Goal: Task Accomplishment & Management: Use online tool/utility

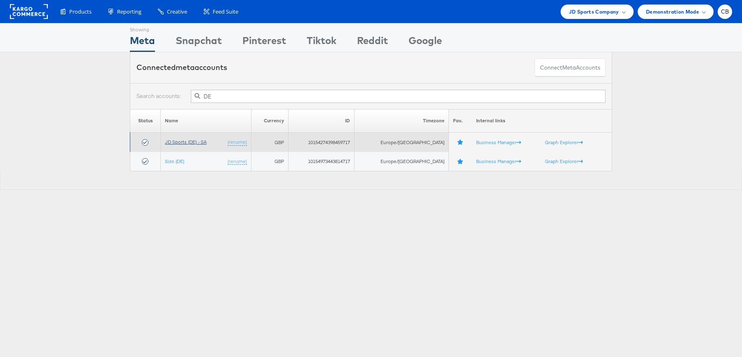
type input "DE"
click at [194, 139] on link "JD Sports (DE) - SA" at bounding box center [186, 142] width 42 height 6
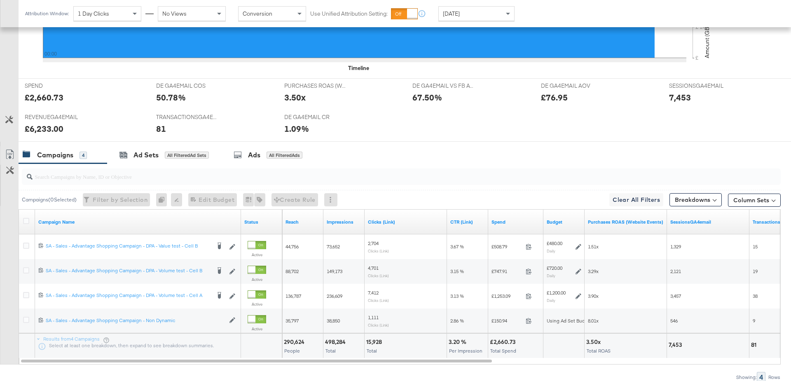
scroll to position [370, 0]
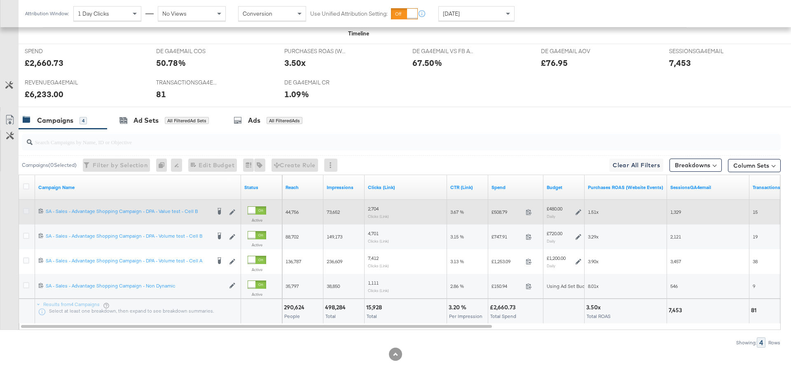
click at [26, 208] on icon at bounding box center [26, 211] width 6 height 6
click at [0, 0] on input "checkbox" at bounding box center [0, 0] width 0 height 0
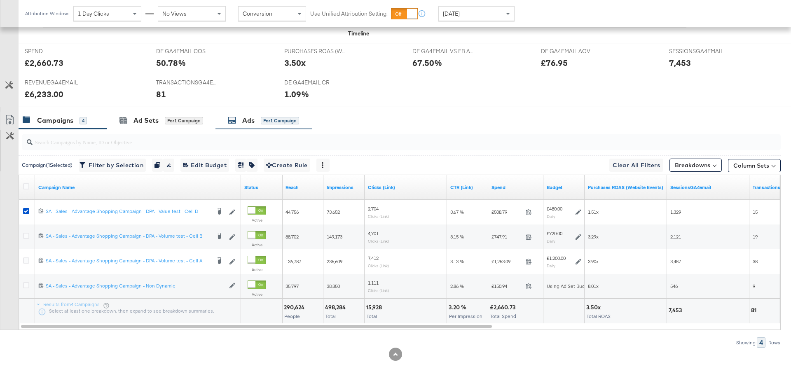
click at [252, 117] on div "Ads" at bounding box center [248, 120] width 12 height 9
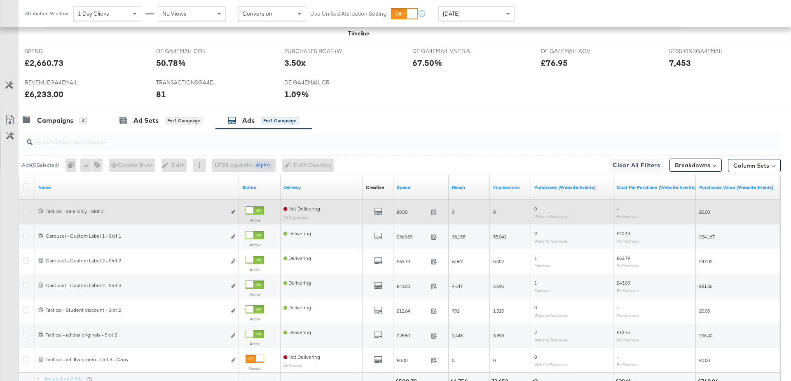
click at [26, 209] on icon at bounding box center [26, 211] width 6 height 6
click at [0, 0] on input "checkbox" at bounding box center [0, 0] width 0 height 0
click at [234, 210] on icon "link" at bounding box center [233, 212] width 4 height 5
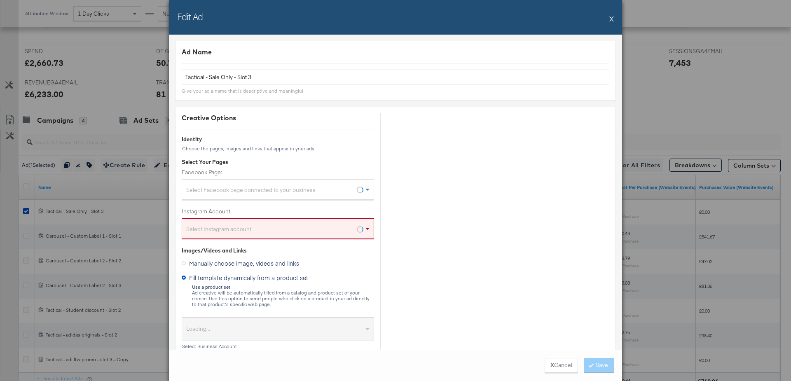
click at [610, 20] on button "X" at bounding box center [612, 18] width 5 height 16
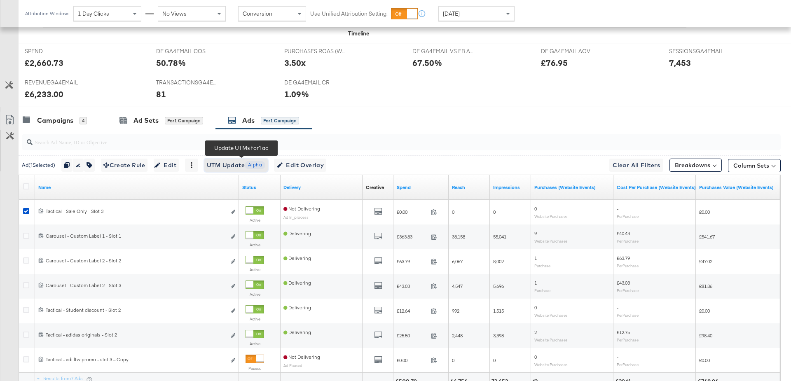
click at [222, 162] on span "UTM Update Alpha" at bounding box center [236, 165] width 59 height 10
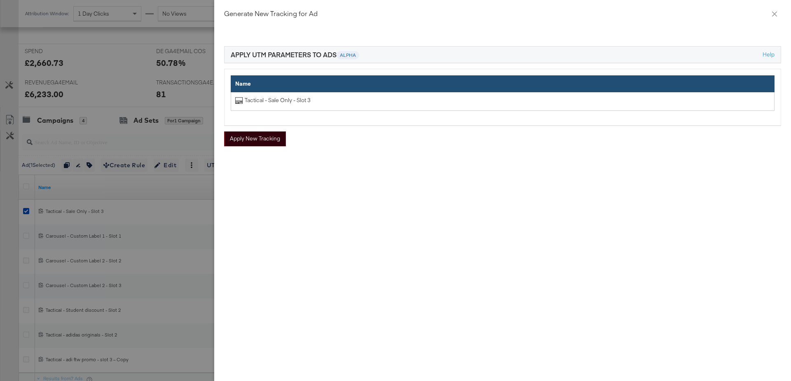
click at [261, 136] on button "Apply New Tracking" at bounding box center [255, 138] width 62 height 15
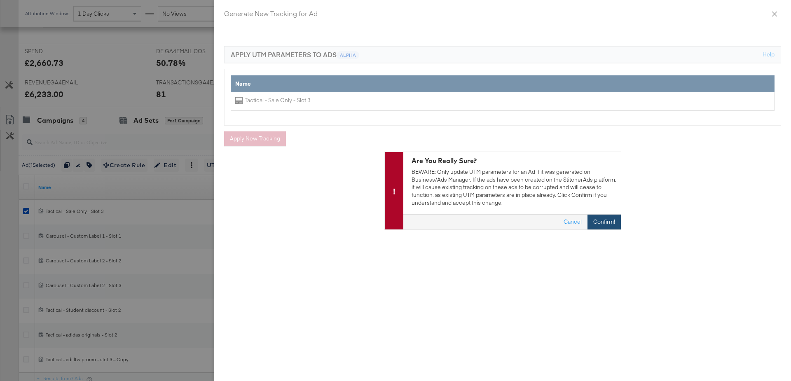
click at [600, 224] on button "Confirm!" at bounding box center [604, 222] width 33 height 15
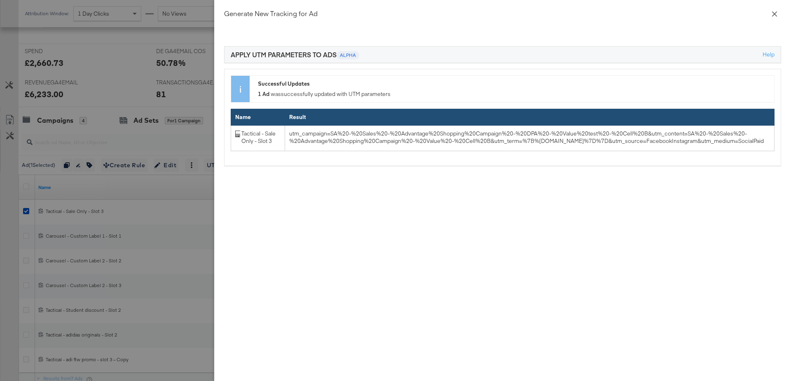
click at [777, 14] on icon "close" at bounding box center [775, 14] width 7 height 7
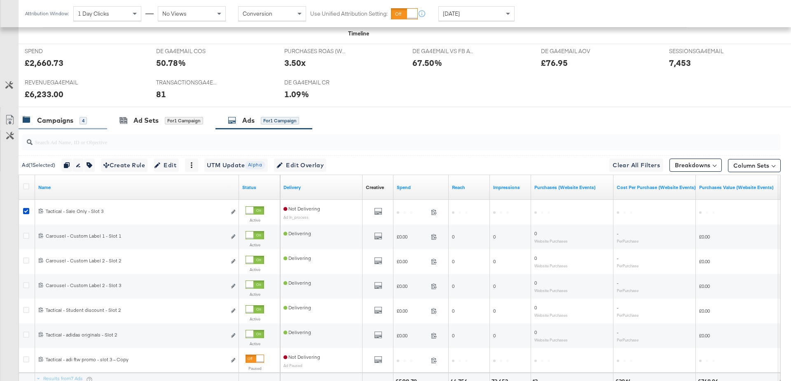
click at [59, 120] on div "Campaigns" at bounding box center [55, 120] width 36 height 9
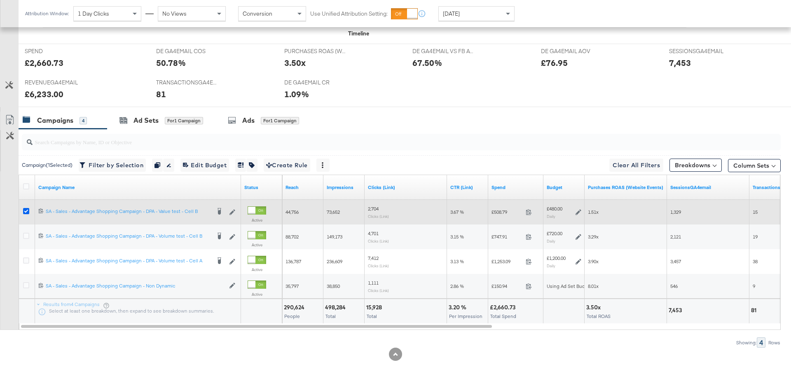
click at [26, 209] on icon at bounding box center [26, 211] width 6 height 6
click at [0, 0] on input "checkbox" at bounding box center [0, 0] width 0 height 0
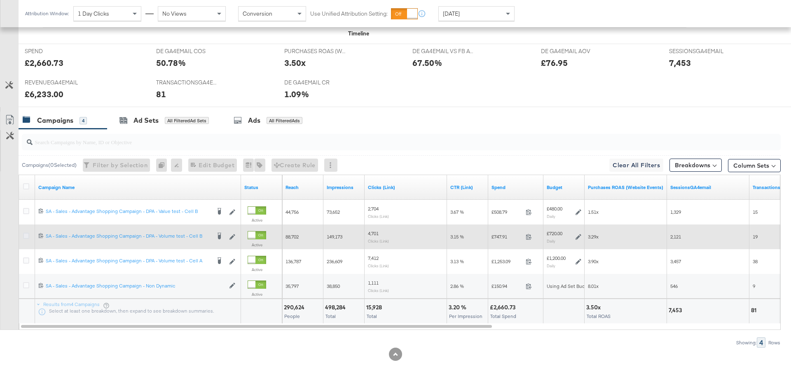
click at [26, 235] on icon at bounding box center [26, 236] width 6 height 6
click at [0, 0] on input "checkbox" at bounding box center [0, 0] width 0 height 0
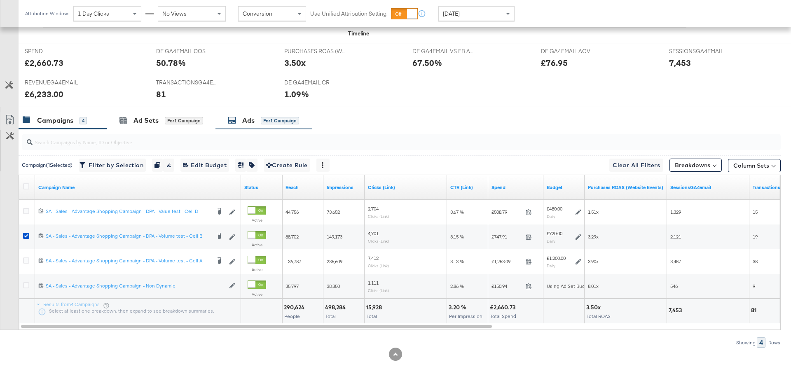
click at [244, 120] on div "Ads" at bounding box center [248, 120] width 12 height 9
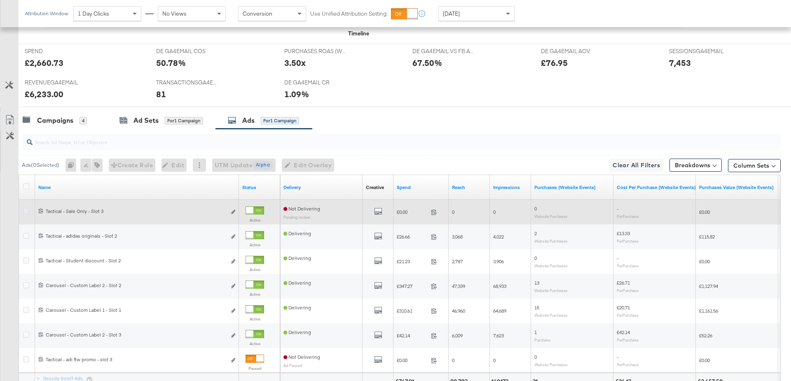
click at [26, 209] on icon at bounding box center [26, 211] width 6 height 6
click at [0, 0] on input "checkbox" at bounding box center [0, 0] width 0 height 0
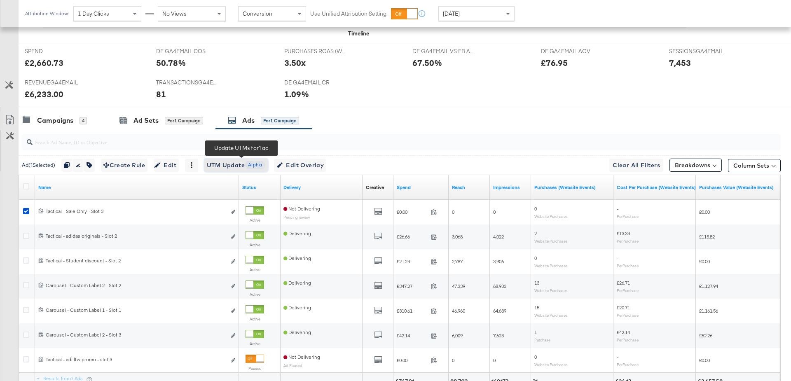
click at [219, 165] on span "UTM Update Alpha" at bounding box center [236, 165] width 59 height 10
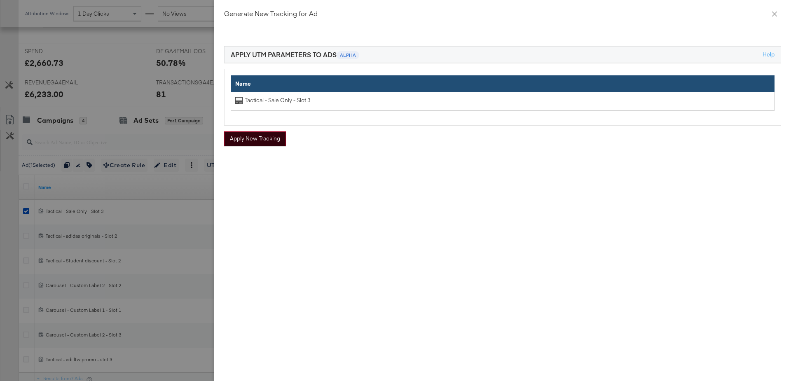
click at [269, 142] on button "Apply New Tracking" at bounding box center [255, 138] width 62 height 15
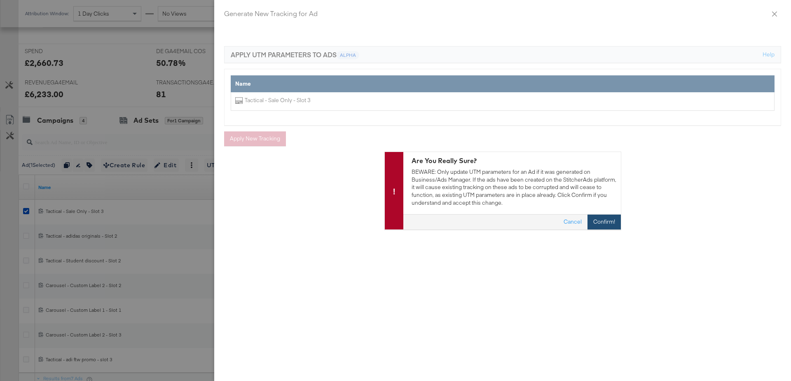
click at [602, 218] on button "Confirm!" at bounding box center [604, 222] width 33 height 15
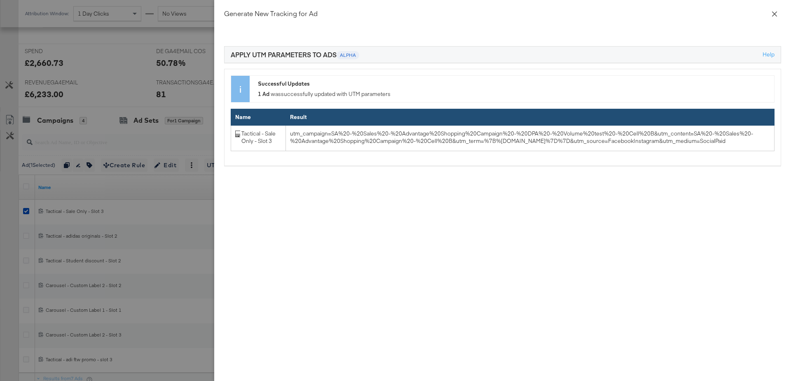
click at [772, 12] on icon "close" at bounding box center [775, 14] width 7 height 7
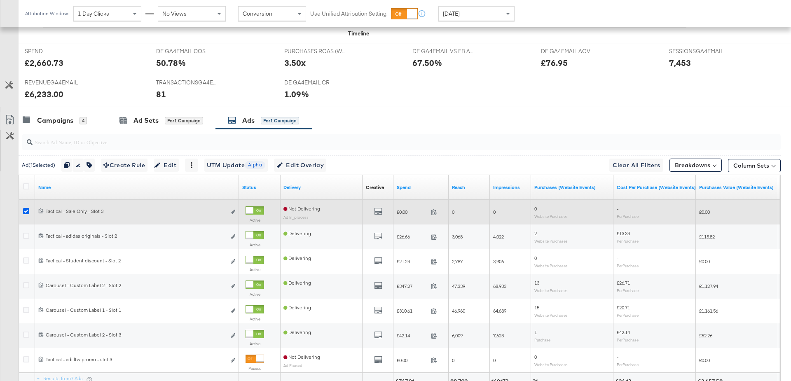
click at [23, 210] on icon at bounding box center [26, 211] width 6 height 6
click at [0, 0] on input "checkbox" at bounding box center [0, 0] width 0 height 0
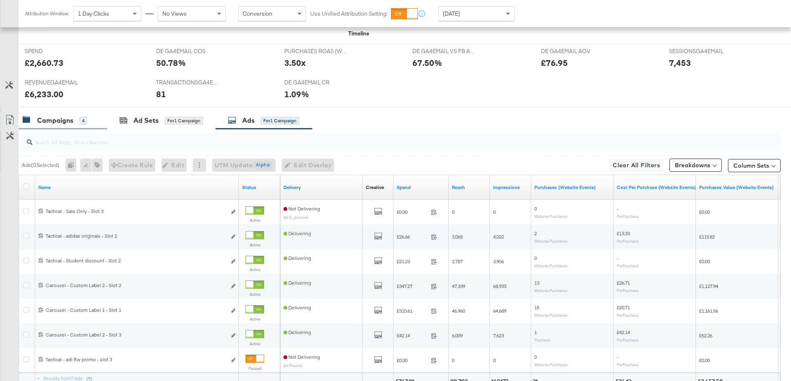
click at [58, 126] on div "Campaigns 4" at bounding box center [63, 121] width 89 height 18
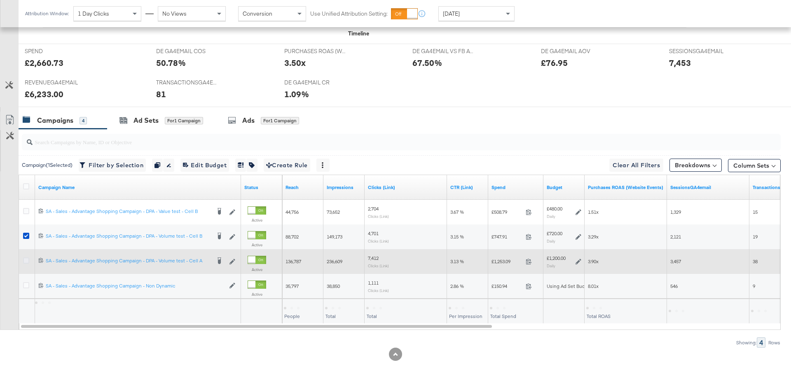
click at [26, 258] on icon at bounding box center [26, 261] width 6 height 6
click at [0, 0] on input "checkbox" at bounding box center [0, 0] width 0 height 0
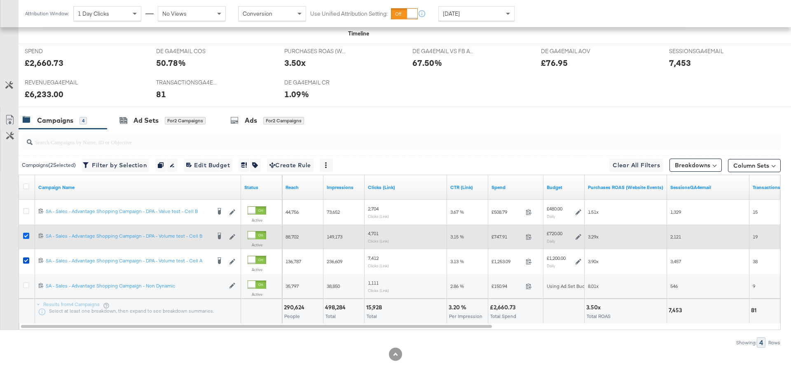
click at [25, 233] on icon at bounding box center [26, 236] width 6 height 6
click at [0, 0] on input "checkbox" at bounding box center [0, 0] width 0 height 0
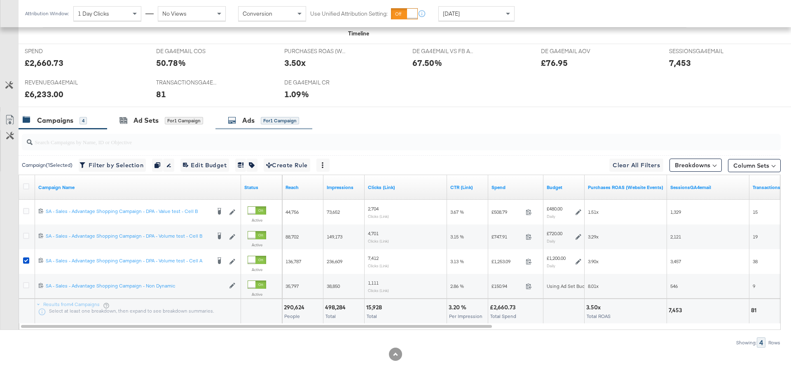
click at [241, 116] on div "Ads for 1 Campaign" at bounding box center [263, 120] width 71 height 9
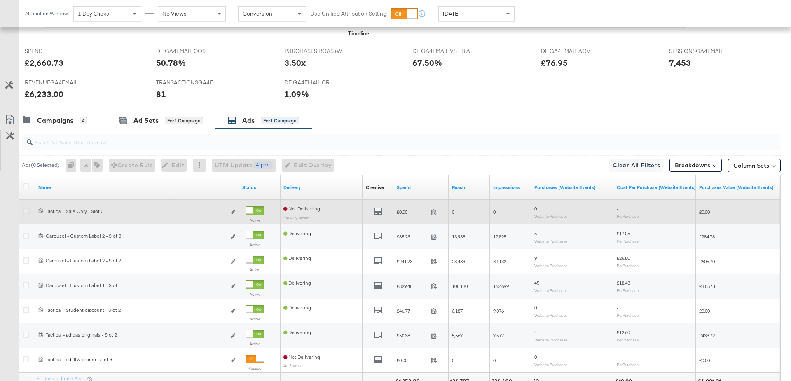
click at [25, 209] on icon at bounding box center [26, 211] width 6 height 6
click at [0, 0] on input "checkbox" at bounding box center [0, 0] width 0 height 0
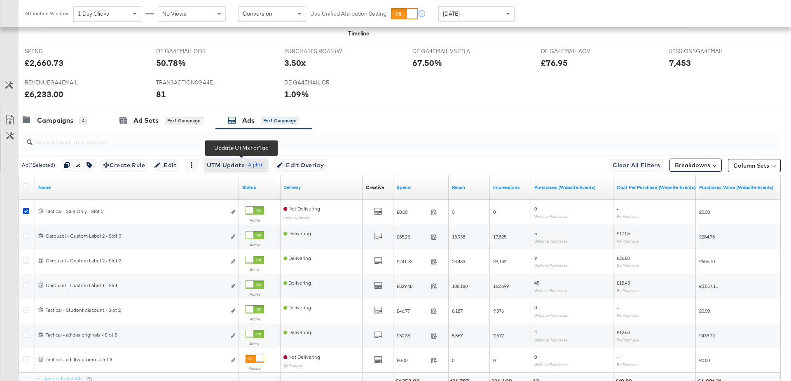
click at [230, 164] on span "UTM Update Alpha" at bounding box center [236, 165] width 59 height 10
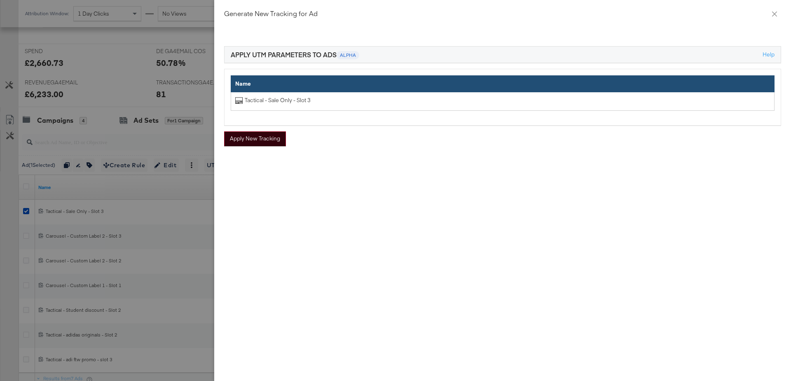
click at [267, 140] on button "Apply New Tracking" at bounding box center [255, 138] width 62 height 15
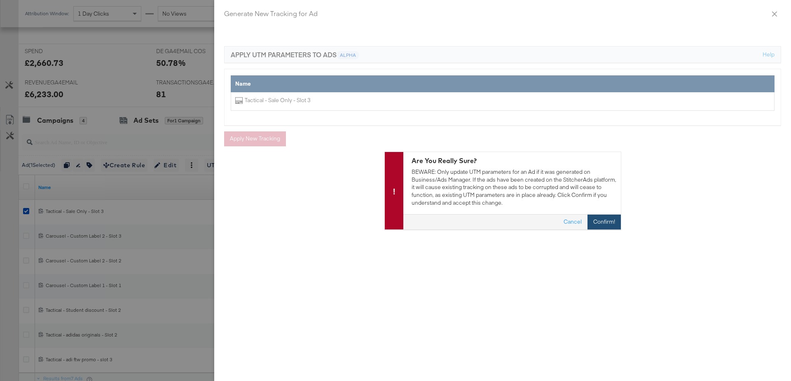
click at [599, 220] on button "Confirm!" at bounding box center [604, 222] width 33 height 15
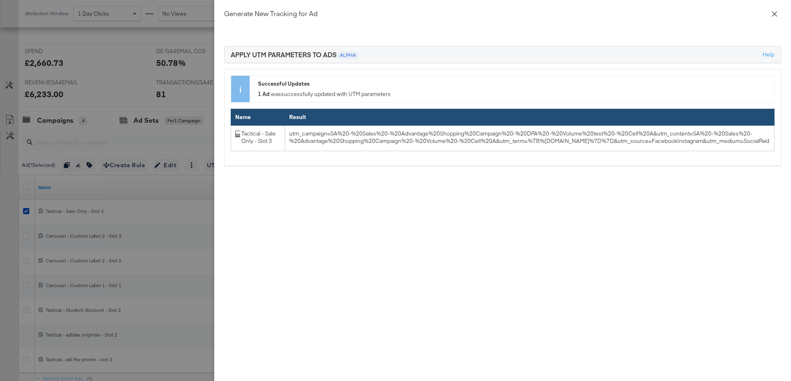
click at [773, 14] on icon "close" at bounding box center [775, 14] width 7 height 7
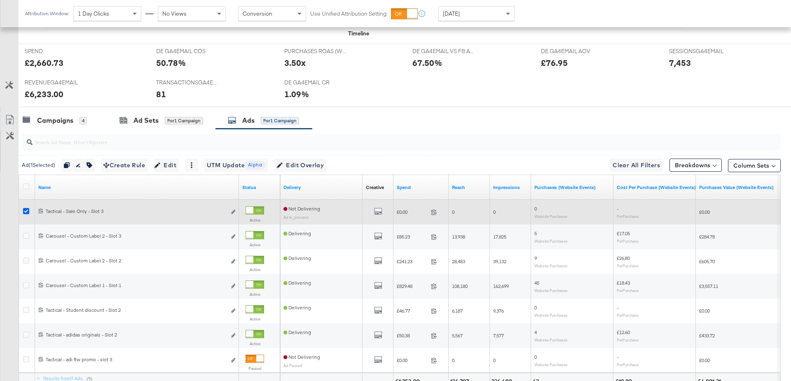
click at [23, 208] on icon at bounding box center [26, 211] width 6 height 6
click at [0, 0] on input "checkbox" at bounding box center [0, 0] width 0 height 0
click at [23, 208] on icon at bounding box center [26, 211] width 6 height 6
click at [0, 0] on input "checkbox" at bounding box center [0, 0] width 0 height 0
click at [23, 208] on icon at bounding box center [26, 211] width 6 height 6
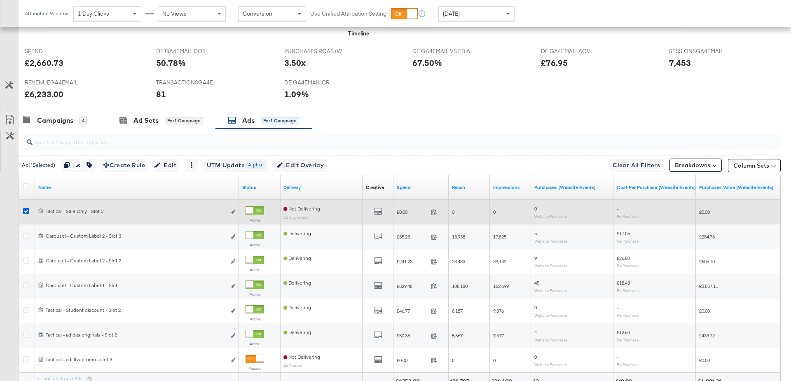
click at [0, 0] on input "checkbox" at bounding box center [0, 0] width 0 height 0
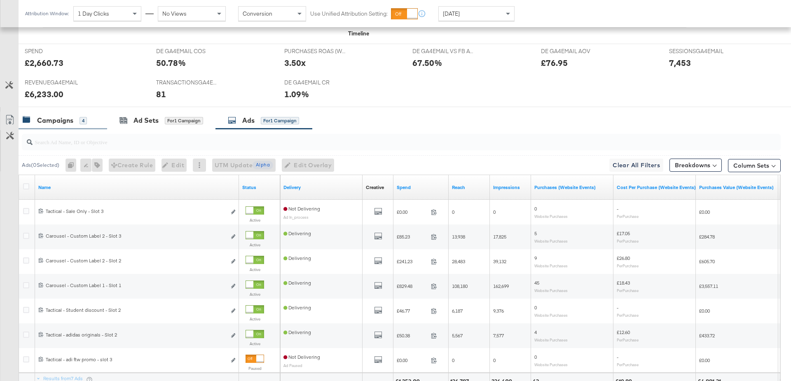
click at [52, 118] on div "Campaigns" at bounding box center [55, 120] width 36 height 9
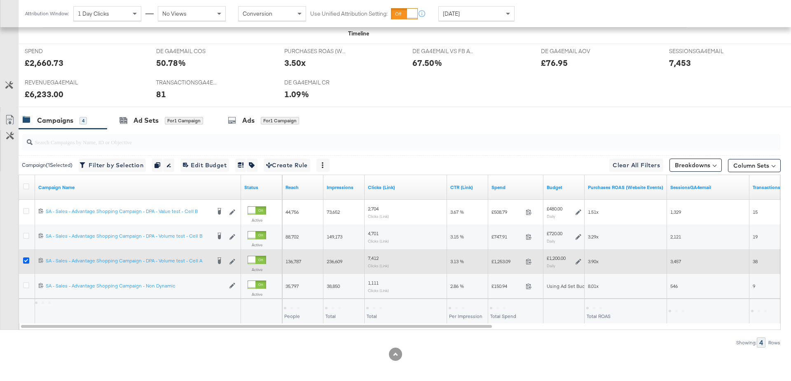
click at [25, 258] on icon at bounding box center [26, 261] width 6 height 6
click at [0, 0] on input "checkbox" at bounding box center [0, 0] width 0 height 0
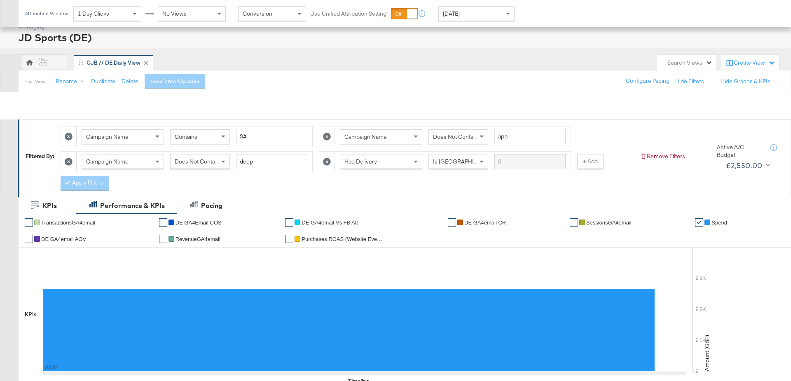
scroll to position [0, 0]
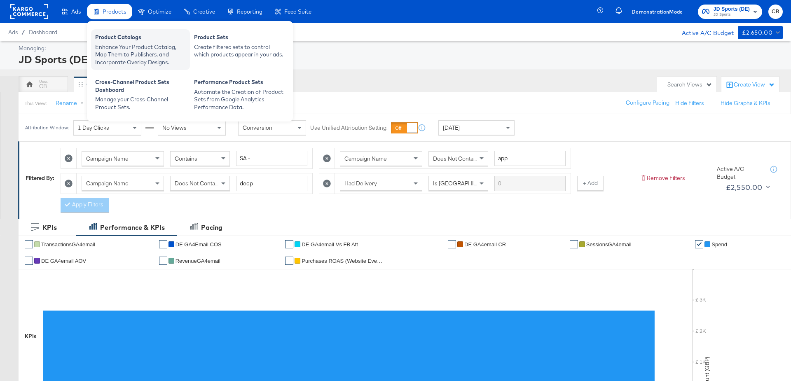
click at [113, 41] on div "Product Catalogs" at bounding box center [140, 38] width 91 height 10
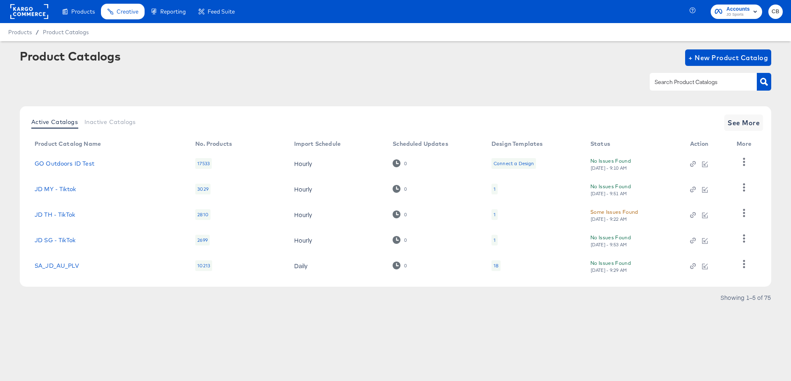
click at [688, 86] on input "text" at bounding box center [697, 81] width 88 height 9
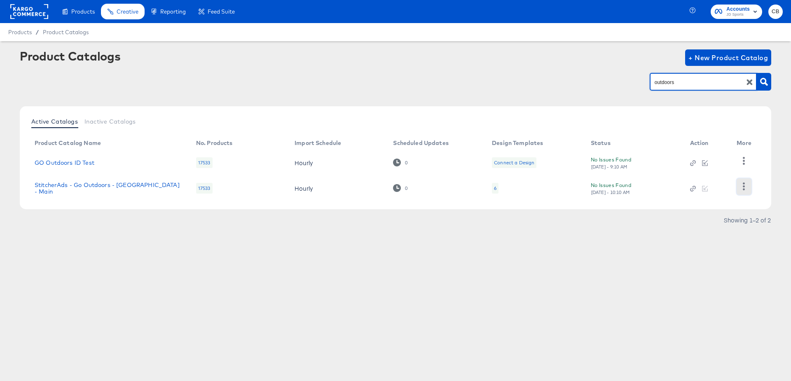
click at [744, 186] on icon "button" at bounding box center [745, 187] width 2 height 8
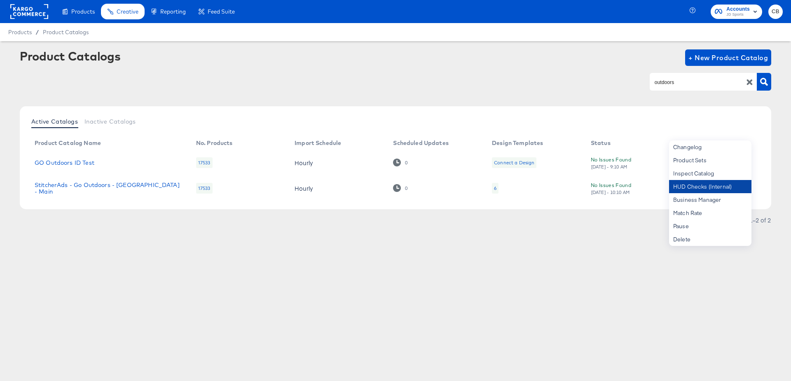
click at [694, 182] on div "HUD Checks (Internal)" at bounding box center [710, 186] width 82 height 13
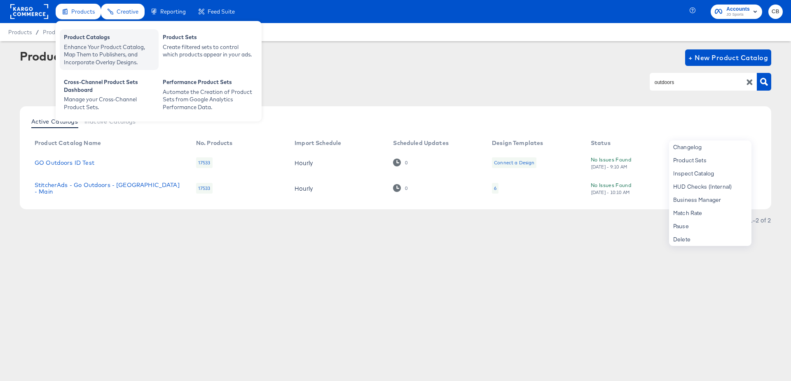
click at [80, 52] on div "Enhance Your Product Catalog, Map Them to Publishers, and Incorporate Overlay D…" at bounding box center [109, 54] width 91 height 23
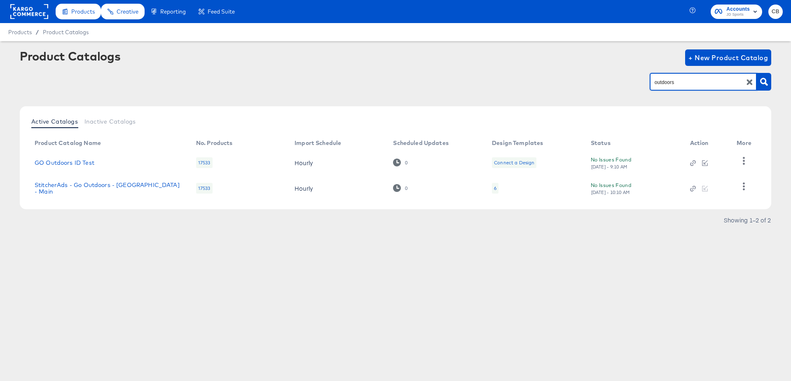
click at [679, 78] on input "outdoors" at bounding box center [697, 81] width 88 height 9
type input "IE"
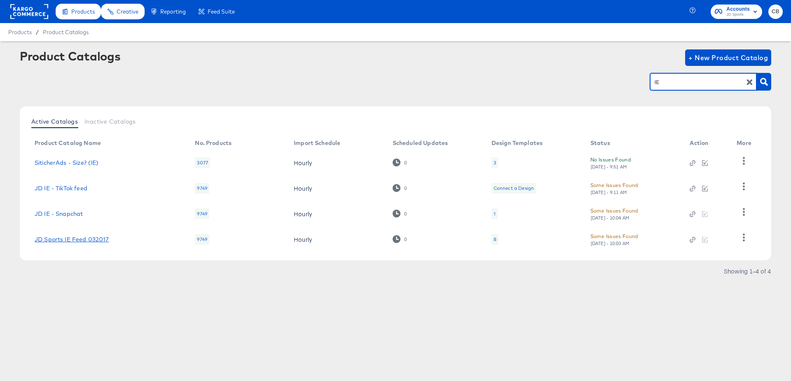
click at [69, 240] on link "JD Sports IE Feed 032017" at bounding box center [72, 239] width 75 height 7
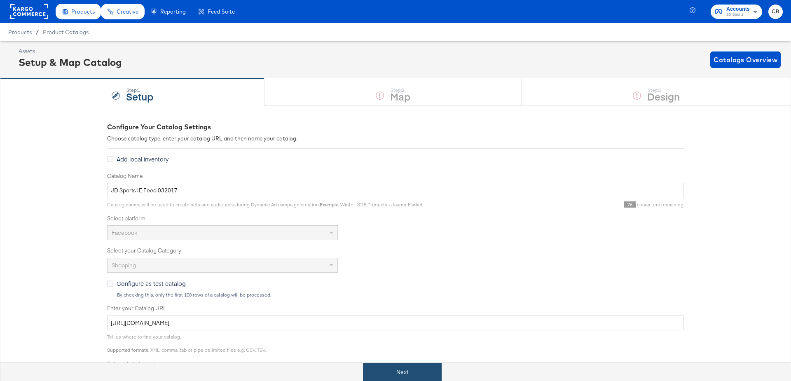
click at [397, 363] on div "Next" at bounding box center [402, 372] width 804 height 19
click at [402, 370] on button "Next" at bounding box center [402, 372] width 79 height 19
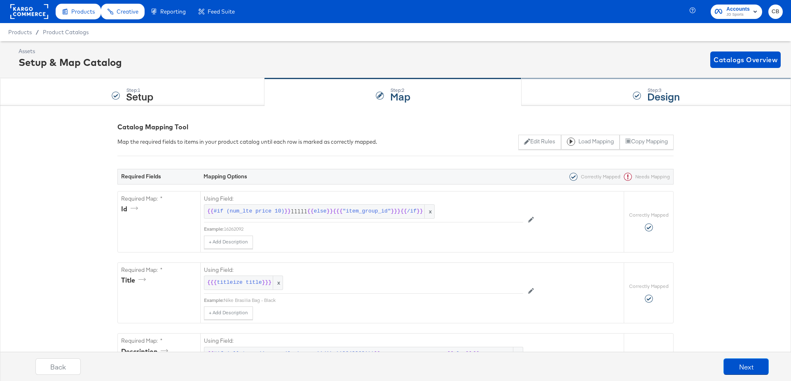
click at [558, 97] on div "Step: 3 Design" at bounding box center [657, 92] width 270 height 27
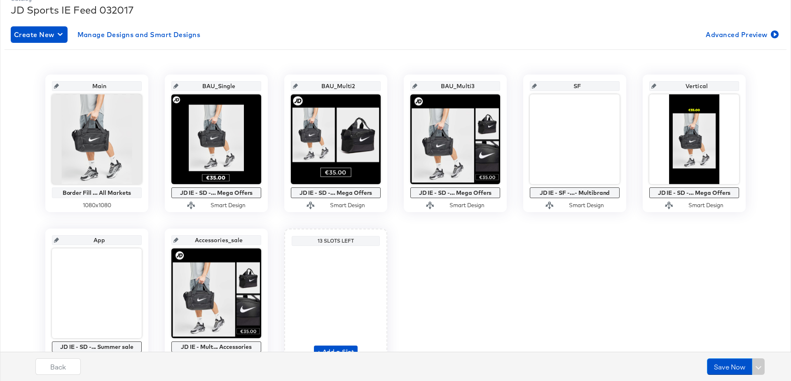
scroll to position [122, 0]
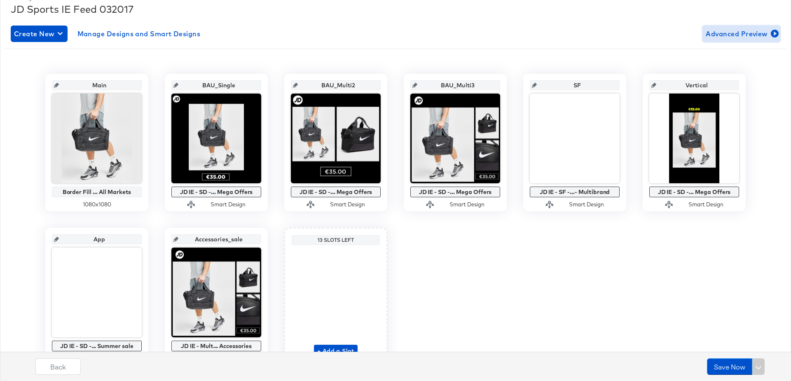
click at [735, 27] on button "Advanced Preview" at bounding box center [742, 34] width 78 height 16
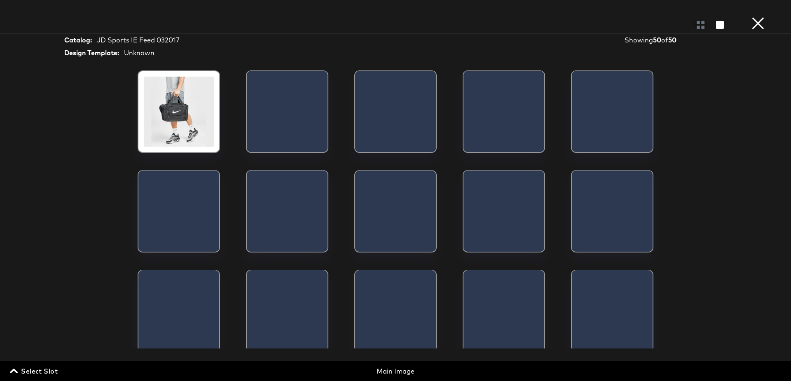
click at [35, 369] on span "Select Slot" at bounding box center [35, 372] width 46 height 12
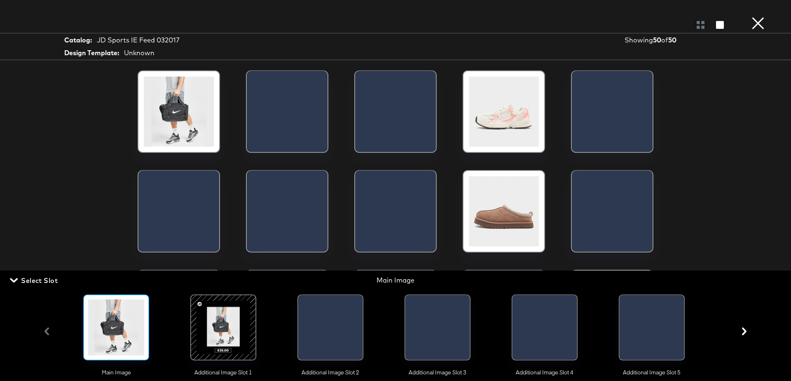
click at [235, 320] on div at bounding box center [223, 328] width 56 height 56
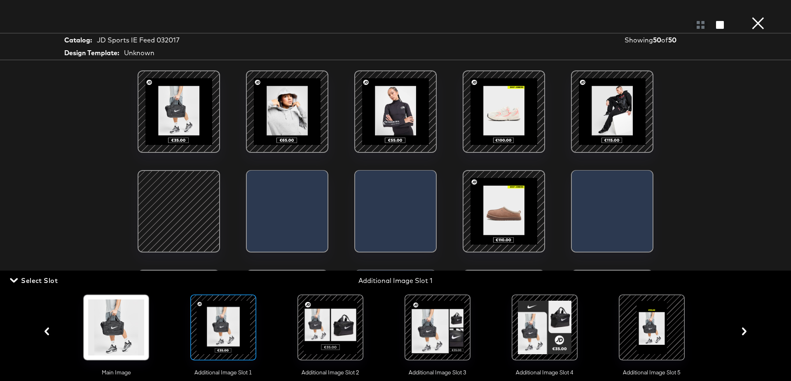
click at [203, 228] on div at bounding box center [179, 211] width 70 height 70
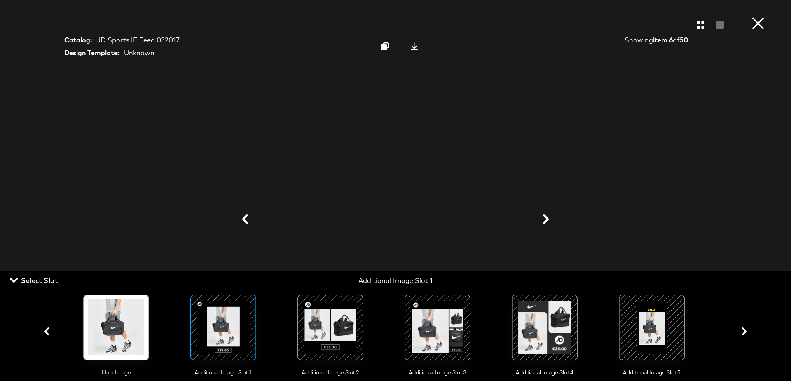
click at [699, 108] on div at bounding box center [396, 219] width 618 height 299
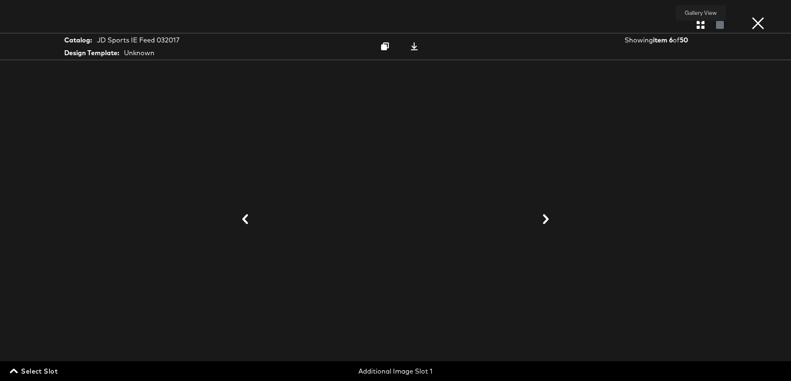
click at [702, 27] on icon "button" at bounding box center [701, 25] width 8 height 8
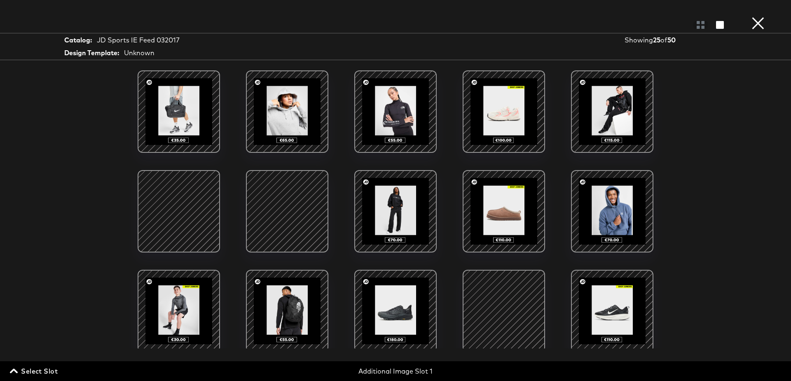
click at [28, 366] on span "Select Slot" at bounding box center [35, 372] width 46 height 12
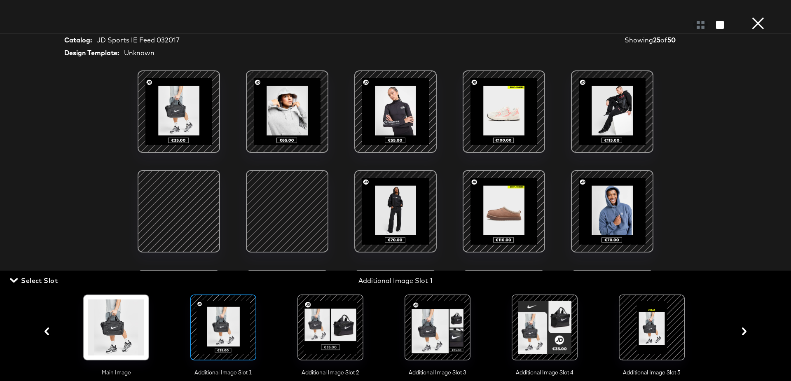
click at [326, 319] on div at bounding box center [331, 328] width 56 height 56
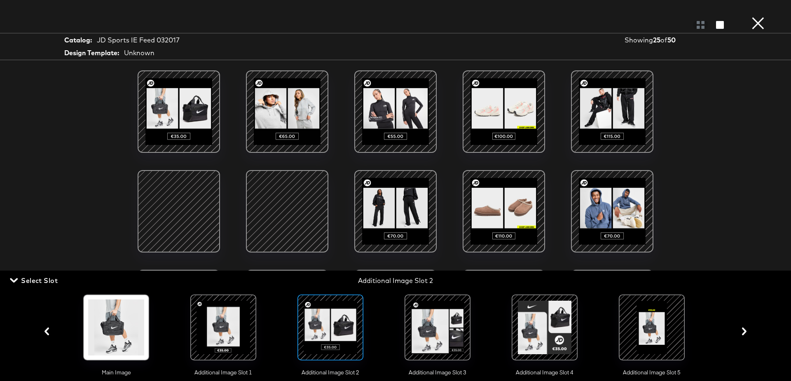
click at [187, 204] on div at bounding box center [179, 211] width 70 height 70
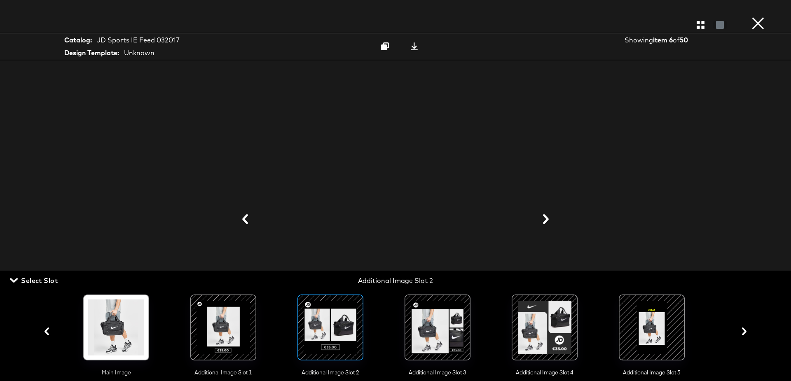
click at [698, 134] on div at bounding box center [396, 219] width 618 height 299
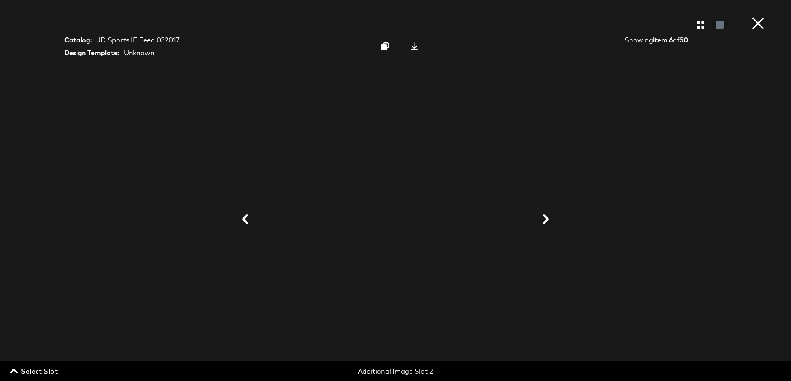
click at [548, 219] on icon at bounding box center [546, 219] width 6 height 10
click at [548, 219] on icon at bounding box center [547, 219] width 6 height 10
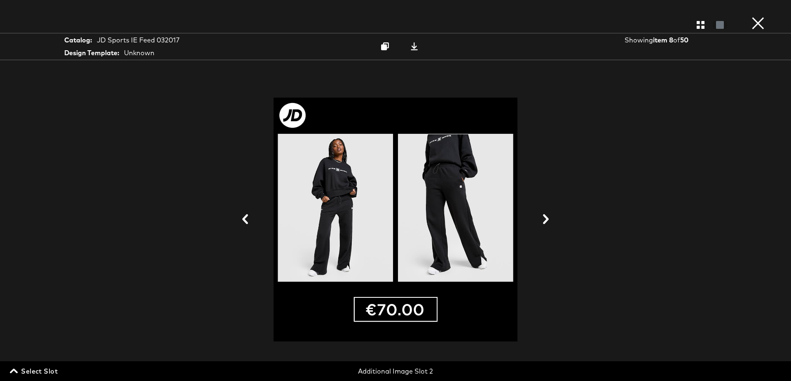
click at [548, 219] on icon at bounding box center [546, 219] width 6 height 10
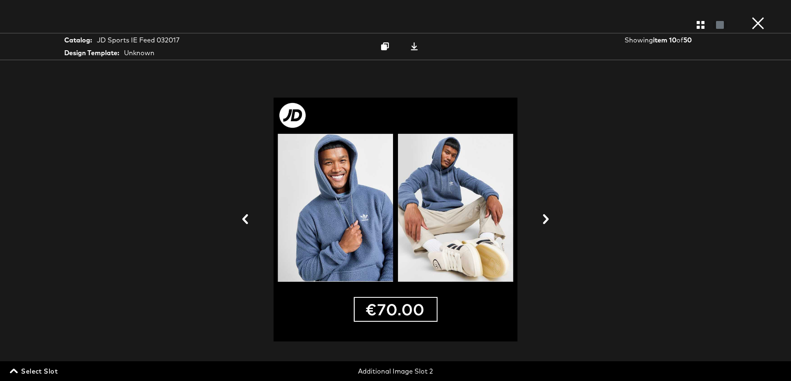
click at [548, 219] on icon at bounding box center [546, 219] width 6 height 10
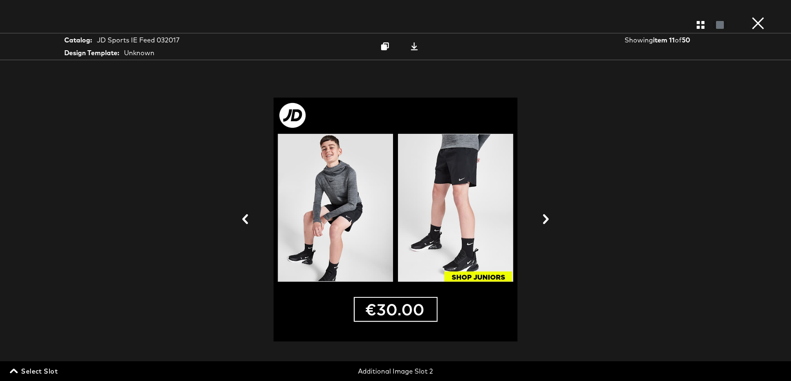
click at [548, 219] on icon at bounding box center [546, 219] width 6 height 10
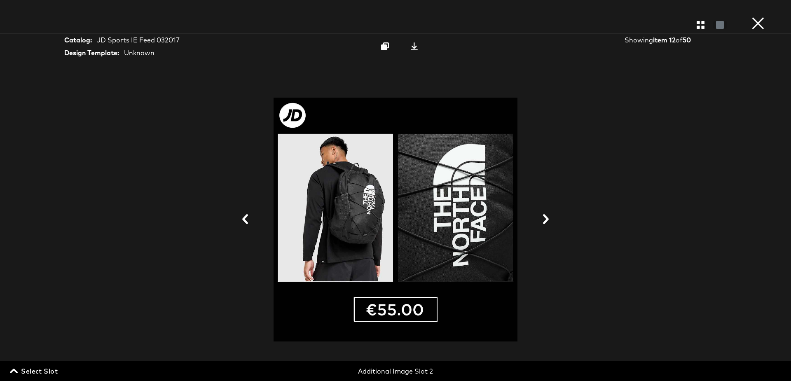
click at [548, 219] on icon at bounding box center [546, 219] width 6 height 10
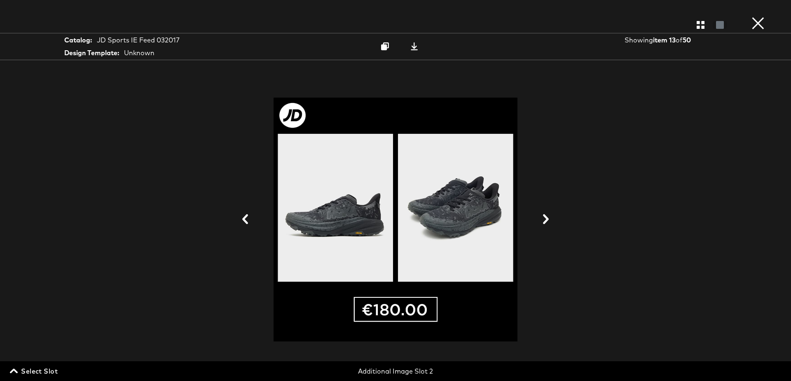
click at [548, 219] on icon at bounding box center [546, 219] width 6 height 10
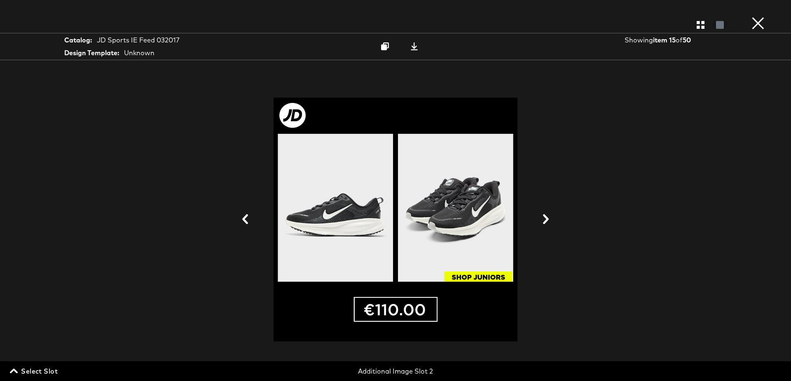
click at [548, 219] on icon at bounding box center [546, 219] width 6 height 10
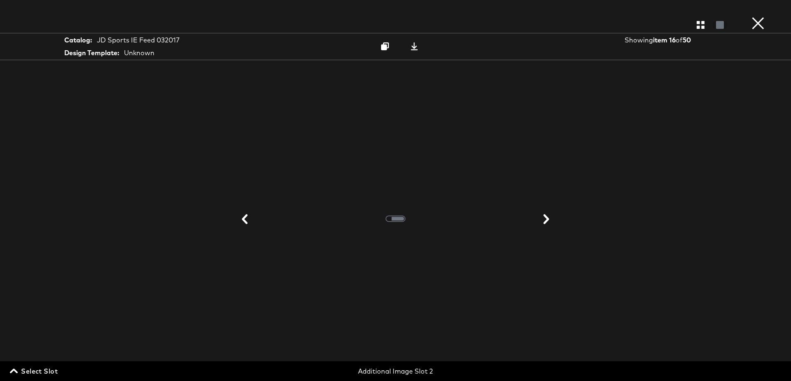
click at [548, 219] on icon at bounding box center [547, 219] width 6 height 10
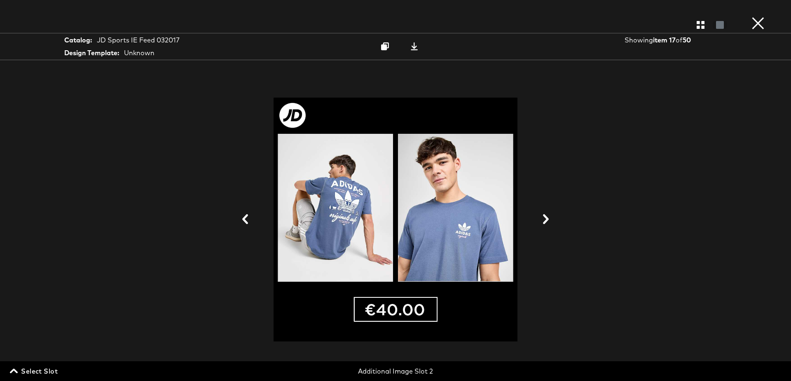
click at [548, 219] on icon at bounding box center [546, 219] width 6 height 10
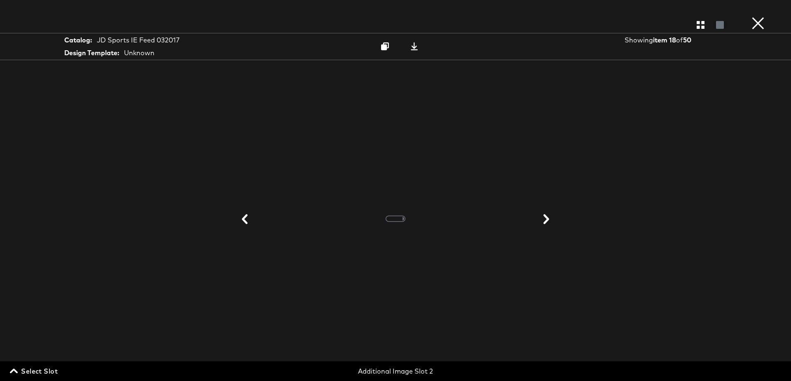
click at [548, 219] on icon at bounding box center [547, 219] width 6 height 10
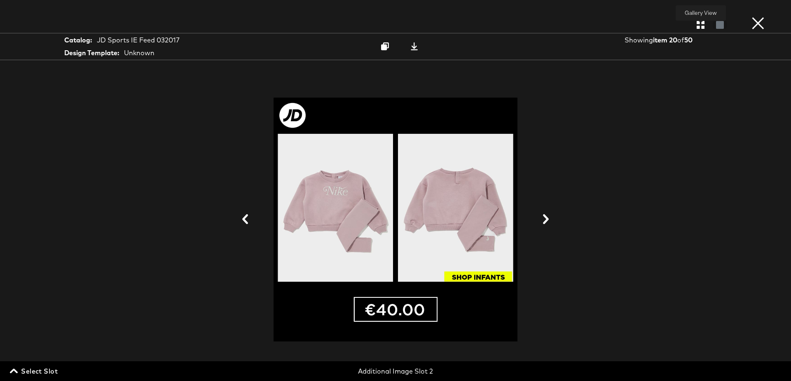
click at [697, 25] on icon "button" at bounding box center [701, 25] width 8 height 8
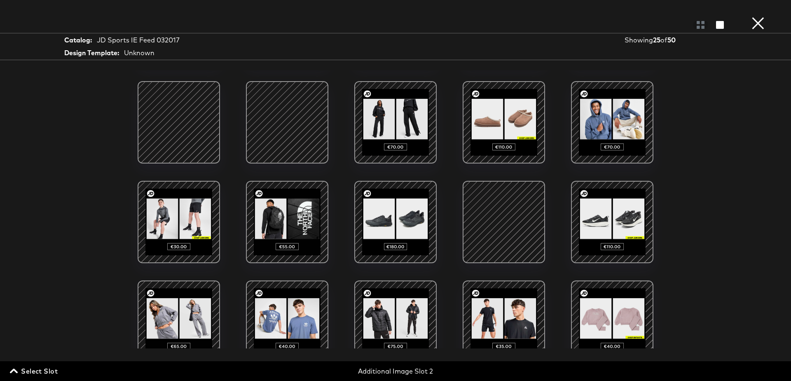
scroll to position [156, 0]
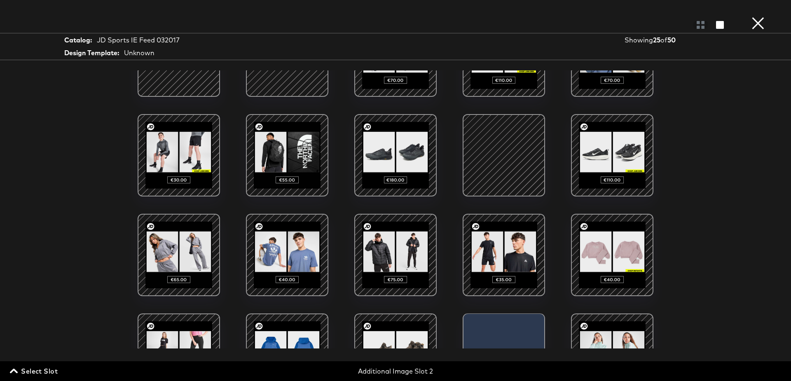
click at [27, 369] on span "Select Slot" at bounding box center [35, 372] width 46 height 12
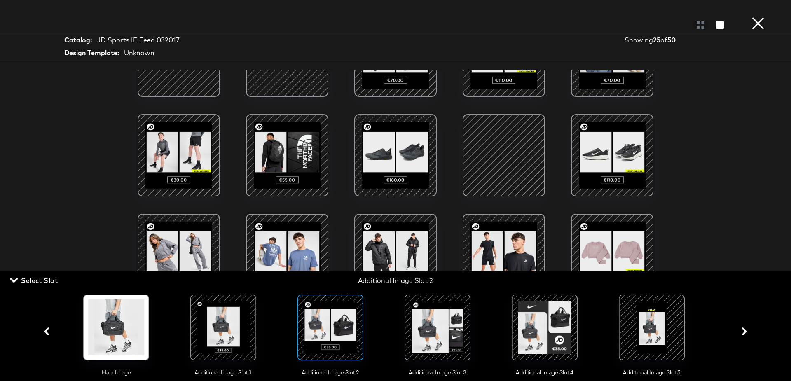
click at [427, 334] on div at bounding box center [438, 328] width 56 height 56
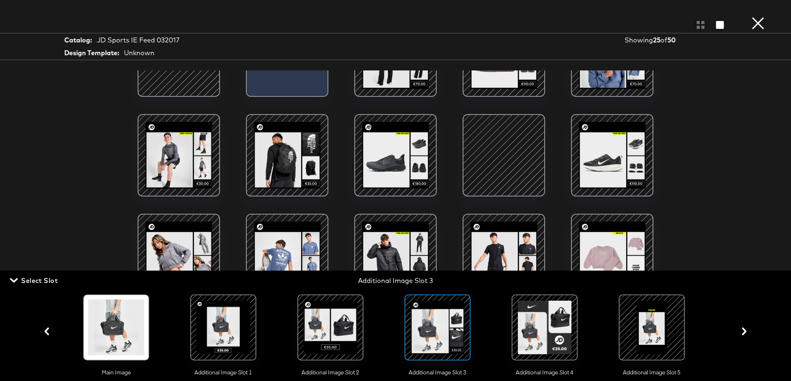
click at [776, 129] on div "Gallery View Catalog: JD Sports IE Feed 032017 Design Template: Unknown Showing…" at bounding box center [395, 190] width 791 height 348
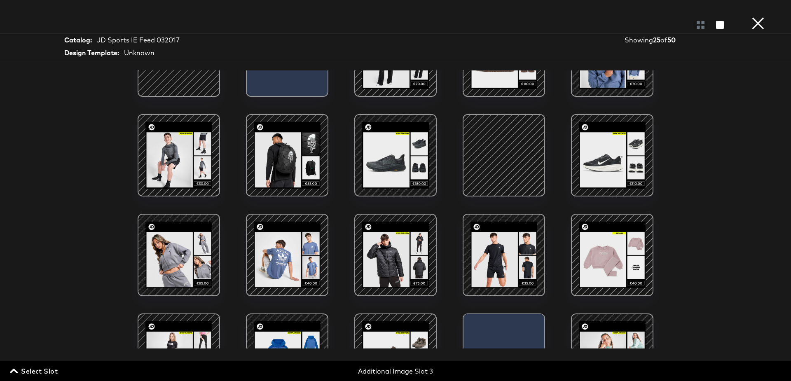
click at [524, 167] on div at bounding box center [504, 155] width 70 height 70
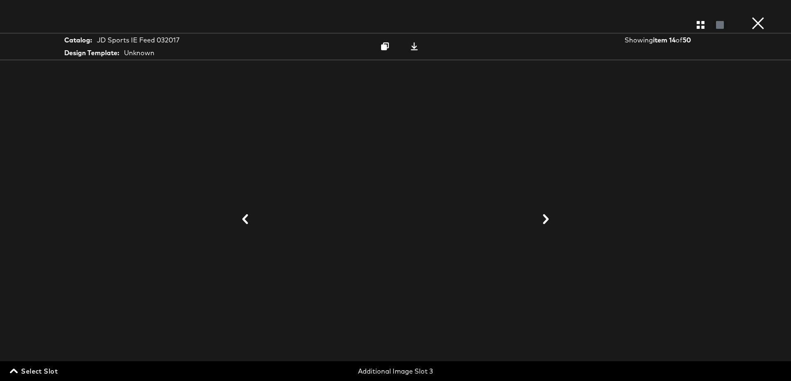
click at [758, 16] on button "×" at bounding box center [758, 8] width 16 height 16
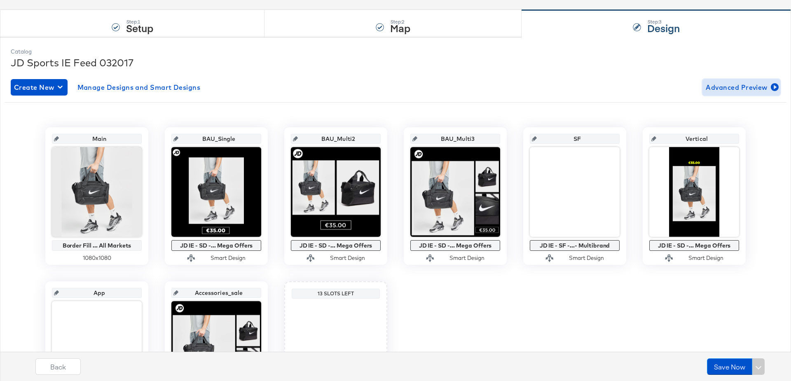
scroll to position [0, 0]
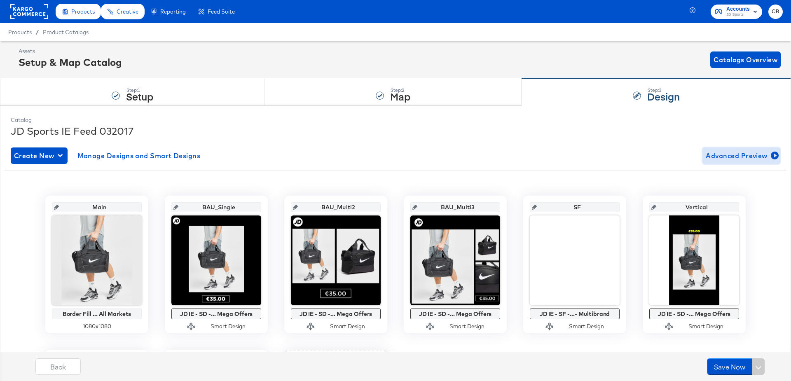
click at [725, 156] on span "Advanced Preview" at bounding box center [741, 156] width 71 height 12
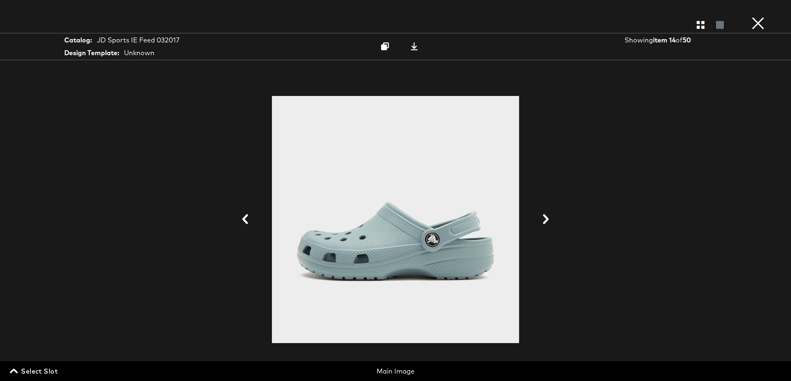
click at [35, 372] on span "Select Slot" at bounding box center [35, 372] width 46 height 12
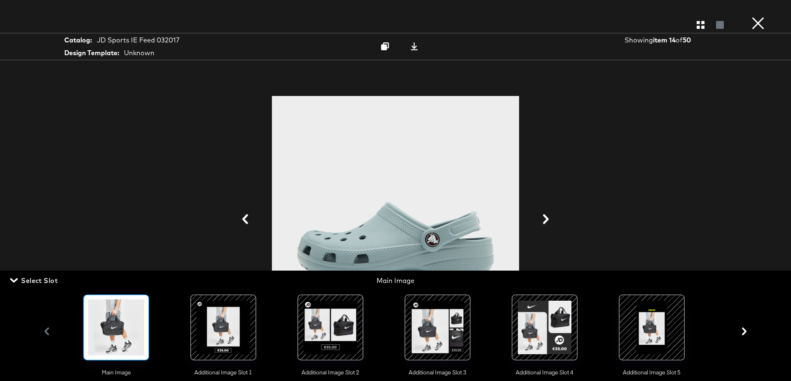
click at [648, 338] on div at bounding box center [652, 328] width 56 height 56
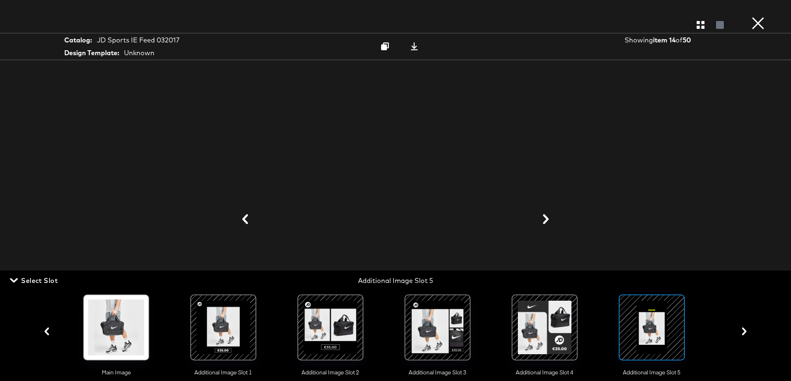
click at [681, 143] on div at bounding box center [396, 219] width 618 height 299
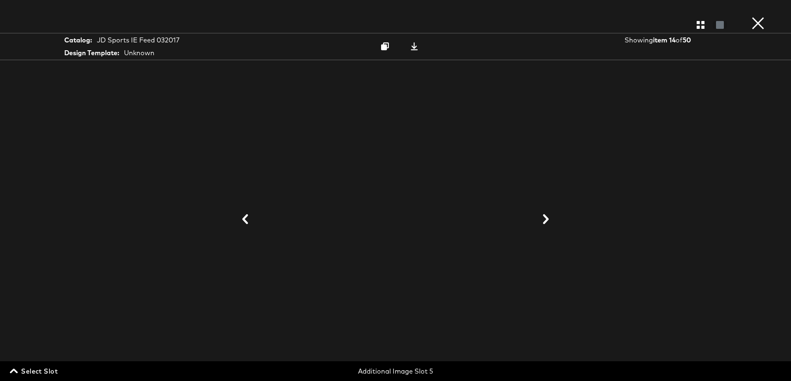
click at [757, 16] on button "×" at bounding box center [758, 8] width 16 height 16
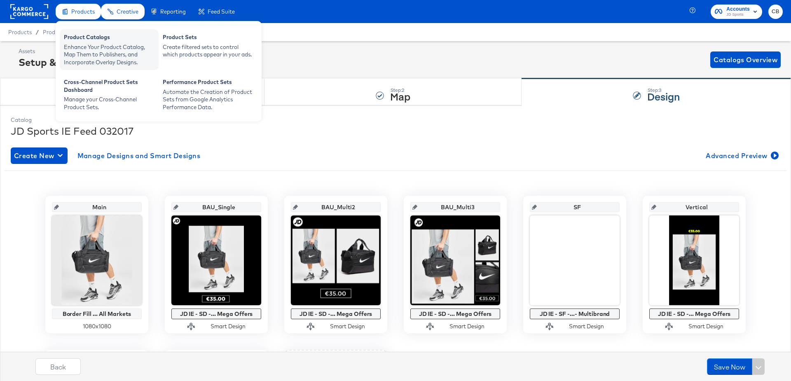
click at [74, 37] on div "Product Catalogs" at bounding box center [109, 38] width 91 height 10
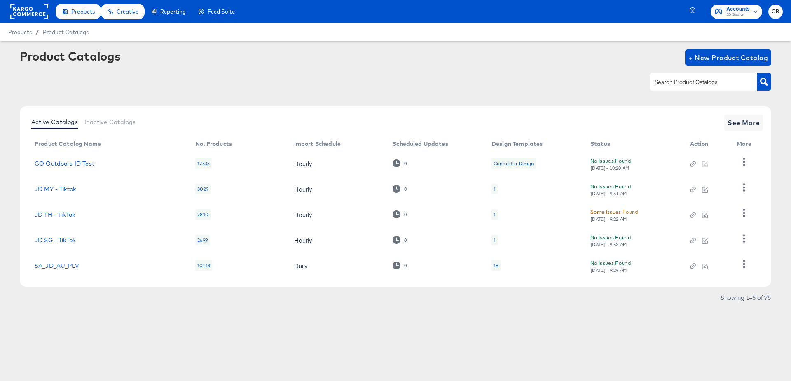
click at [673, 77] on div at bounding box center [703, 81] width 107 height 17
type input "main"
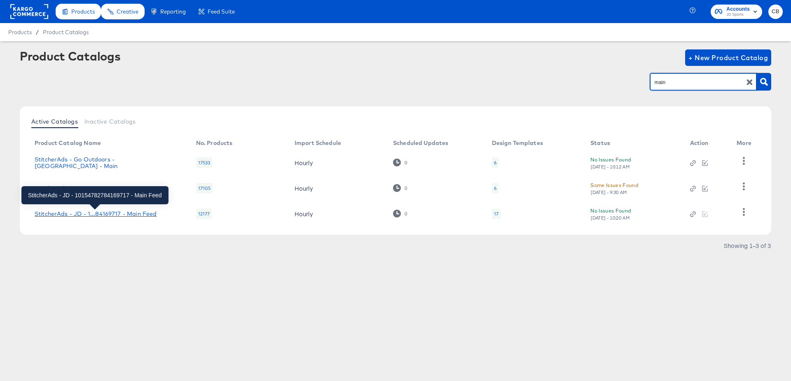
click at [91, 213] on div "StitcherAds - JD - 1...84169717 - Main Feed" at bounding box center [96, 214] width 122 height 7
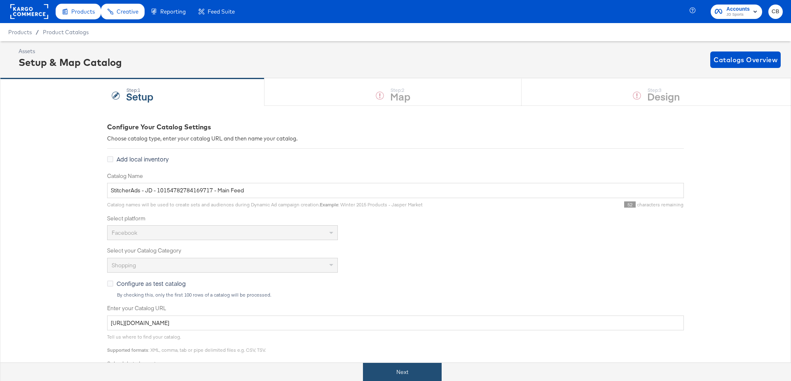
click at [409, 365] on button "Next" at bounding box center [402, 372] width 79 height 19
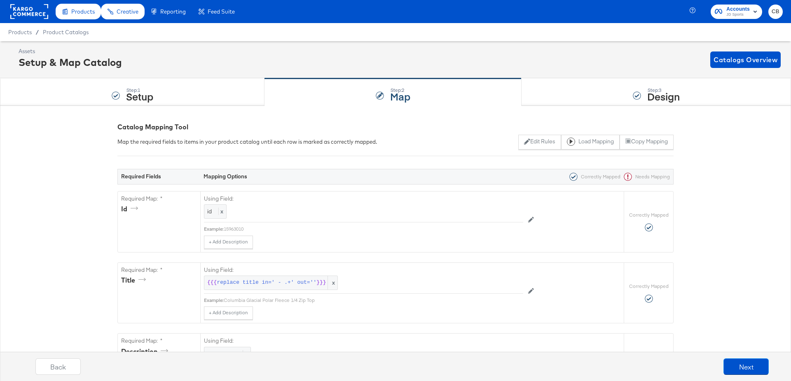
click at [541, 90] on div "Step: 3 Design" at bounding box center [657, 92] width 270 height 27
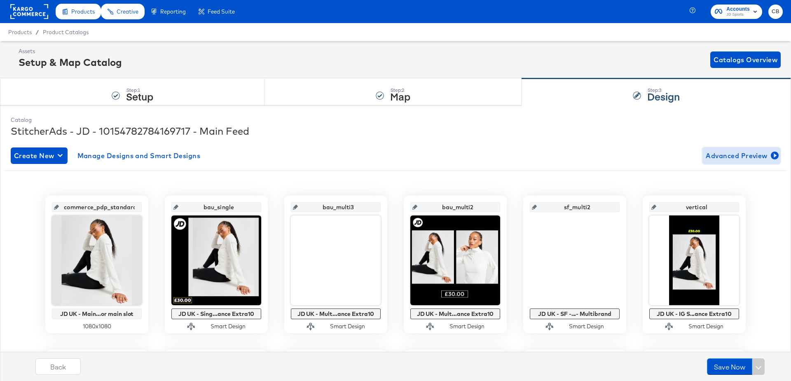
click at [724, 154] on span "Advanced Preview" at bounding box center [741, 156] width 71 height 12
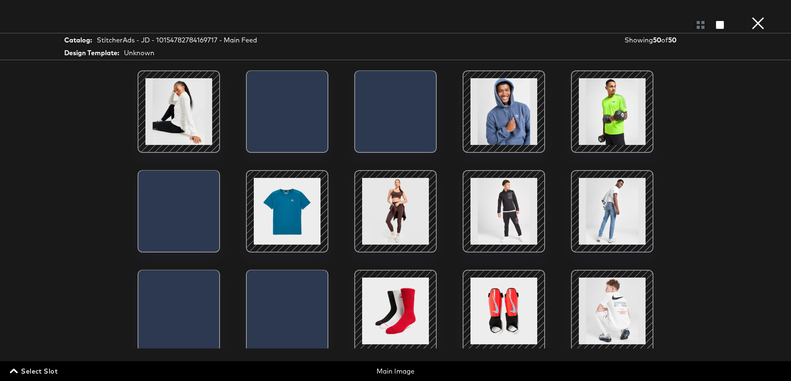
click at [37, 375] on span "Select Slot" at bounding box center [35, 372] width 46 height 12
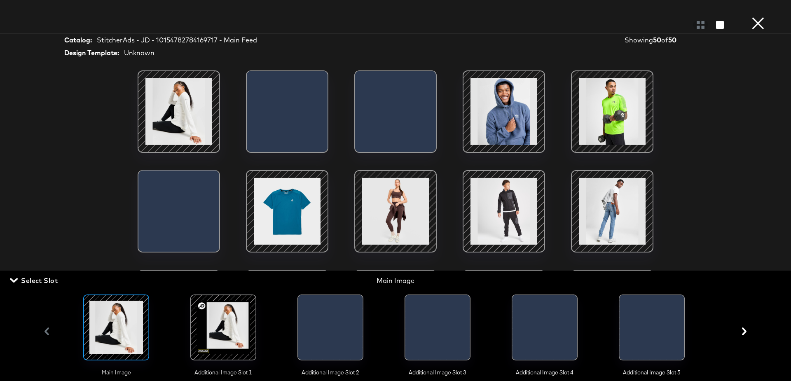
click at [232, 324] on div at bounding box center [223, 328] width 56 height 56
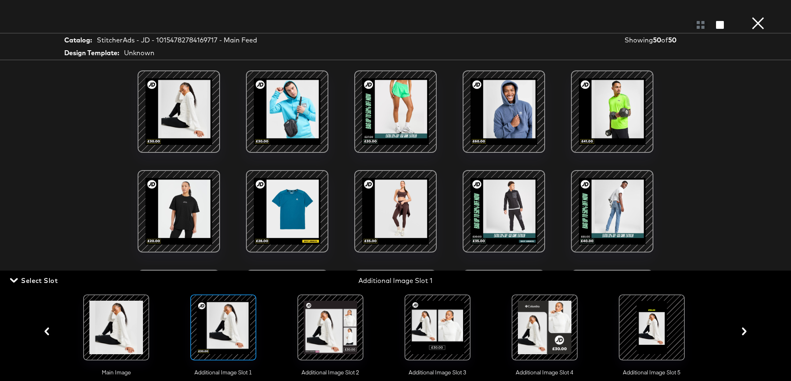
click at [334, 336] on div at bounding box center [331, 328] width 56 height 56
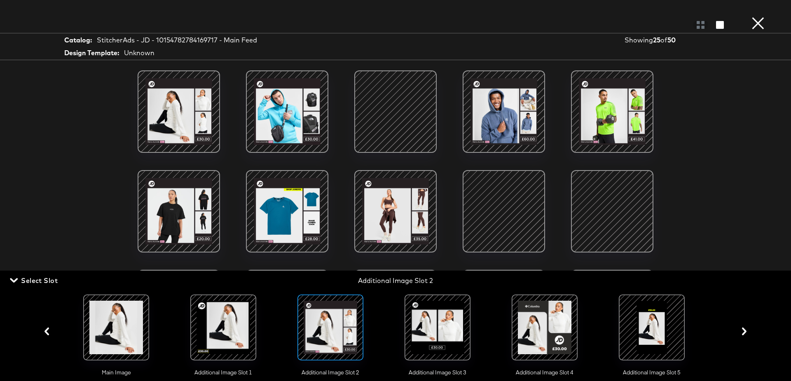
click at [498, 209] on div at bounding box center [504, 211] width 70 height 70
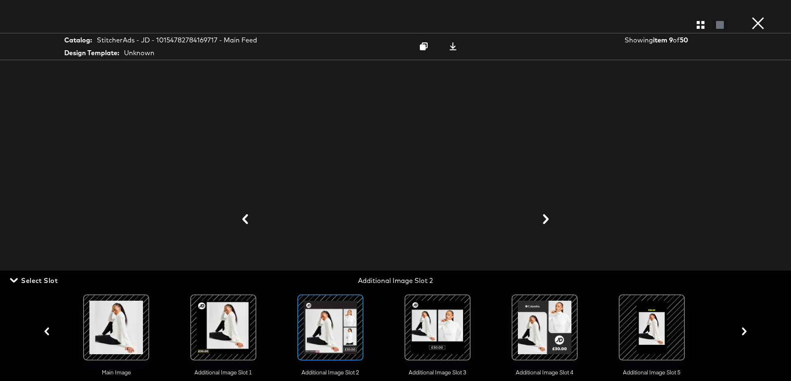
click at [671, 133] on div at bounding box center [396, 219] width 618 height 299
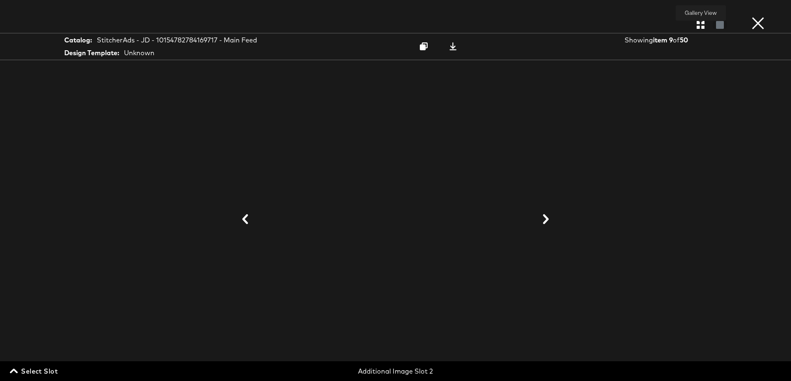
click at [697, 28] on icon "button" at bounding box center [701, 25] width 8 height 8
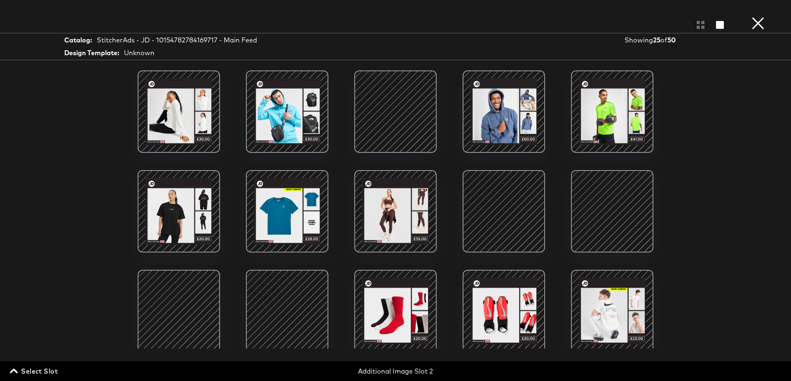
click at [41, 369] on span "Select Slot" at bounding box center [35, 372] width 46 height 12
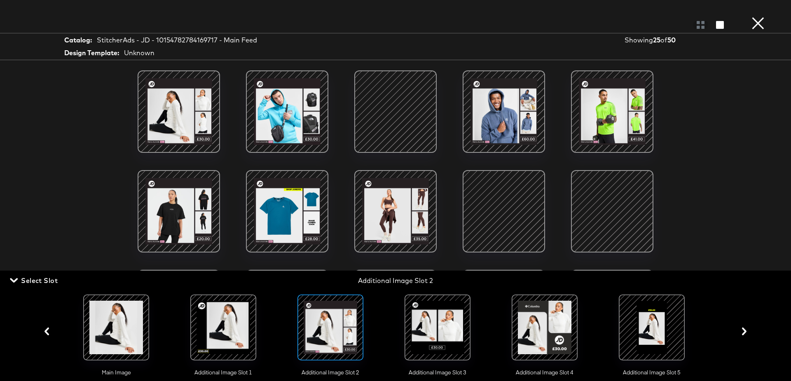
click at [430, 324] on div at bounding box center [438, 328] width 56 height 56
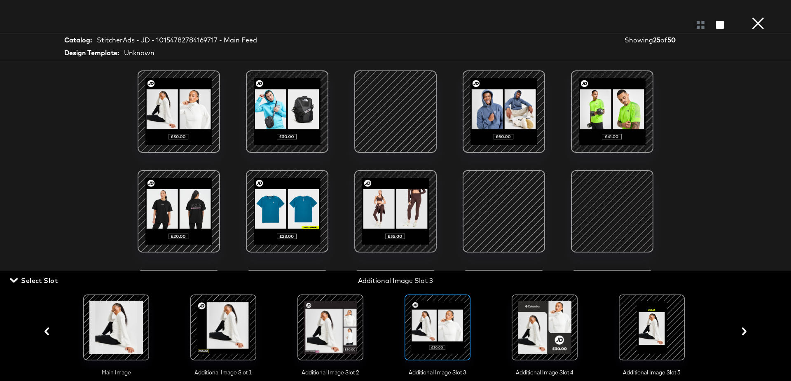
click at [509, 207] on div at bounding box center [504, 211] width 70 height 70
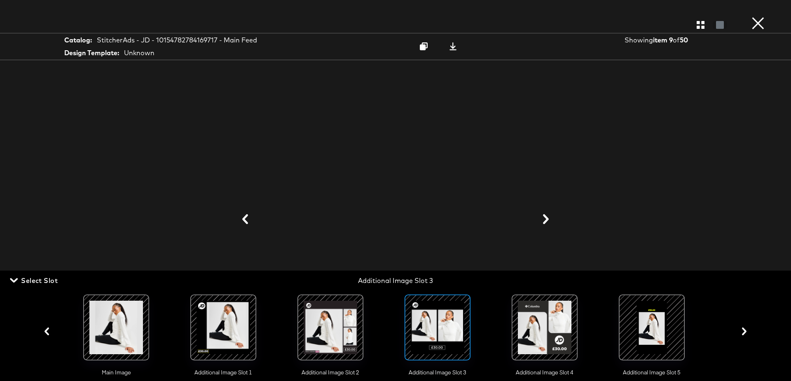
click at [614, 160] on div at bounding box center [396, 219] width 618 height 299
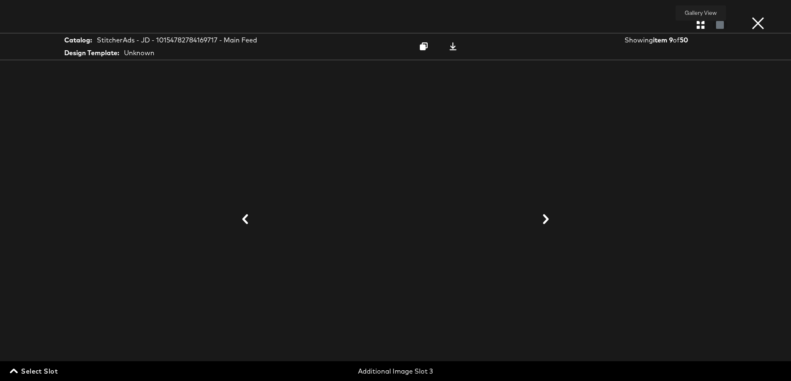
click at [698, 28] on icon "button" at bounding box center [701, 25] width 8 height 8
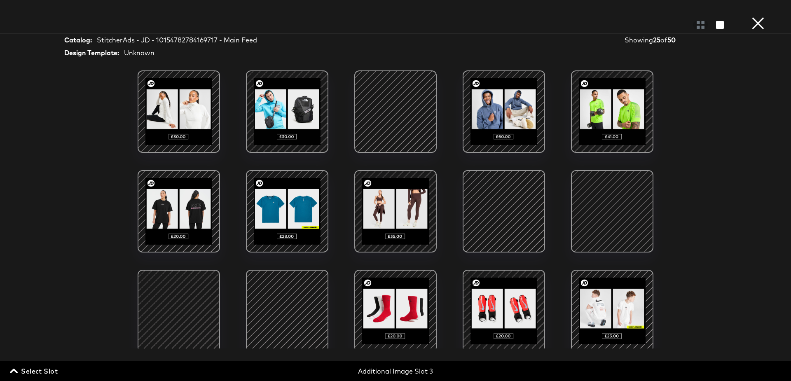
click at [42, 371] on span "Select Slot" at bounding box center [35, 372] width 46 height 12
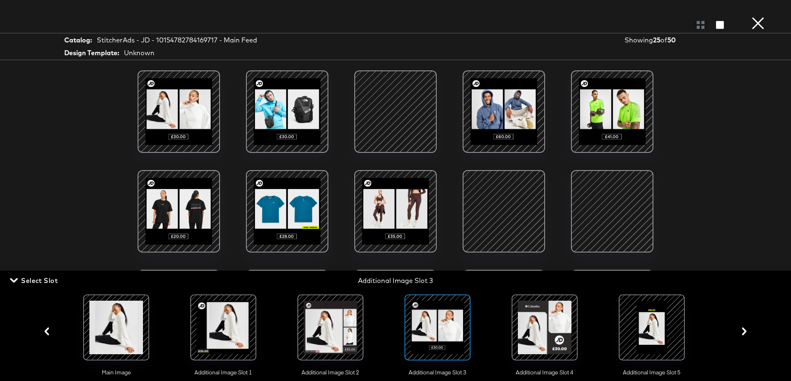
click at [650, 321] on div at bounding box center [652, 328] width 56 height 56
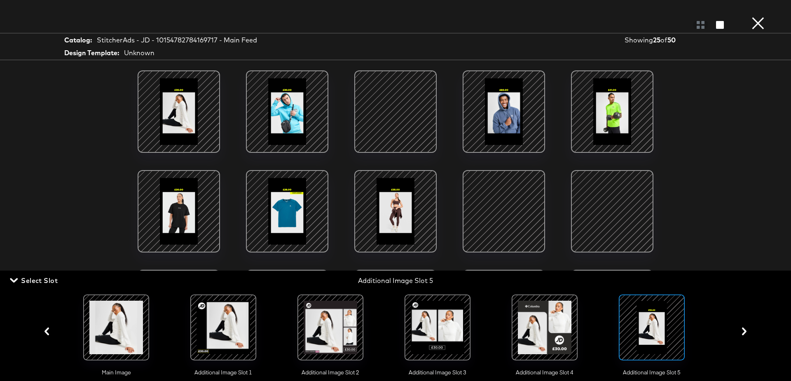
click at [389, 108] on div at bounding box center [396, 112] width 70 height 70
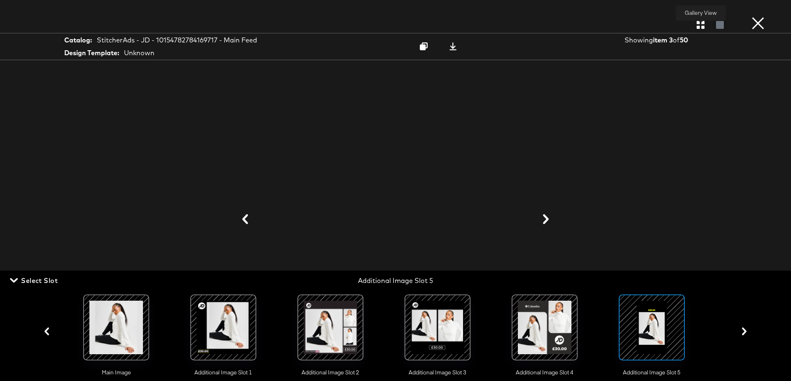
click at [699, 24] on icon "button" at bounding box center [701, 25] width 8 height 8
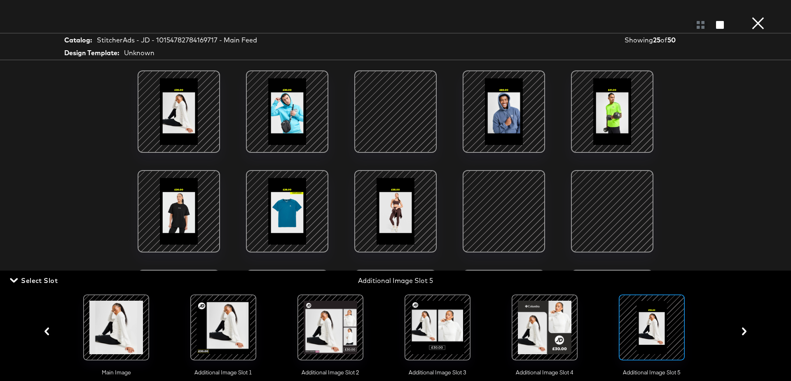
click at [762, 16] on button "×" at bounding box center [758, 8] width 16 height 16
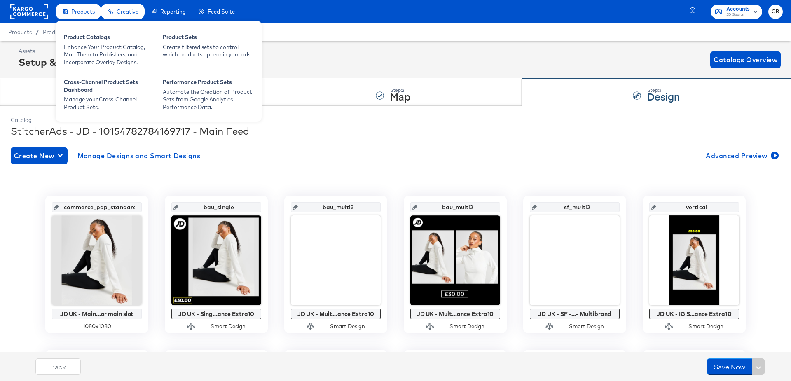
click at [79, 70] on div "Product Catalogs Enhance Your Product Catalog, Map Them to Publishers, and Inco…" at bounding box center [159, 71] width 206 height 101
click at [103, 40] on div "Product Catalogs" at bounding box center [109, 38] width 91 height 10
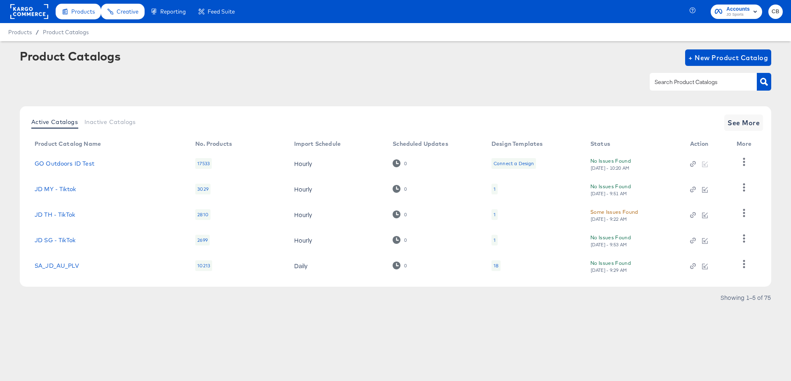
click at [660, 76] on div at bounding box center [703, 81] width 107 height 17
click at [8, 9] on div "Products Products Product Catalogs Enhance Your Product Catalog, Map Them to Pu…" at bounding box center [120, 11] width 241 height 23
click at [43, 14] on rect at bounding box center [29, 11] width 38 height 15
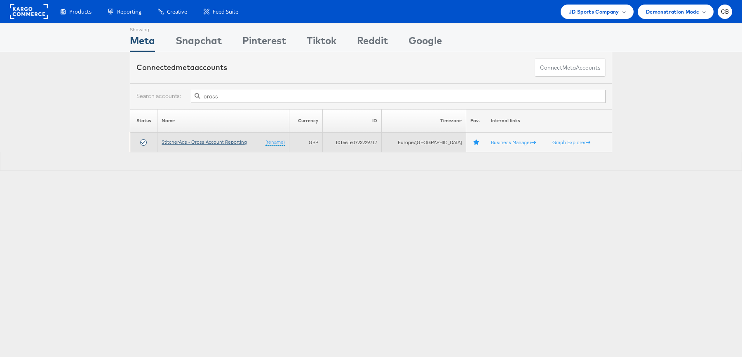
type input "cross"
click at [220, 143] on link "StitcherAds - Cross Account Reporting" at bounding box center [204, 142] width 85 height 6
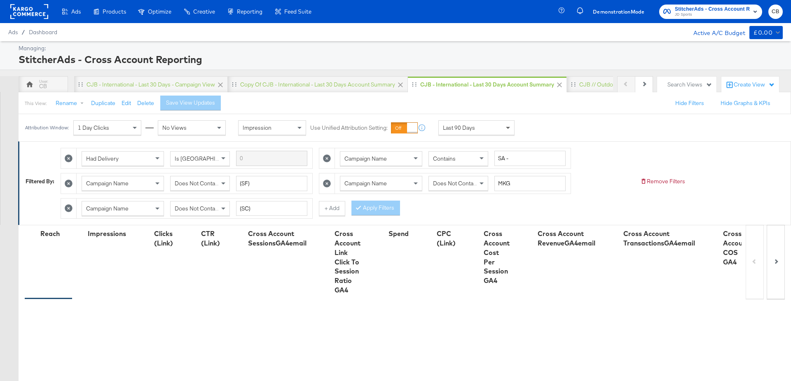
click at [505, 127] on span at bounding box center [509, 128] width 10 height 14
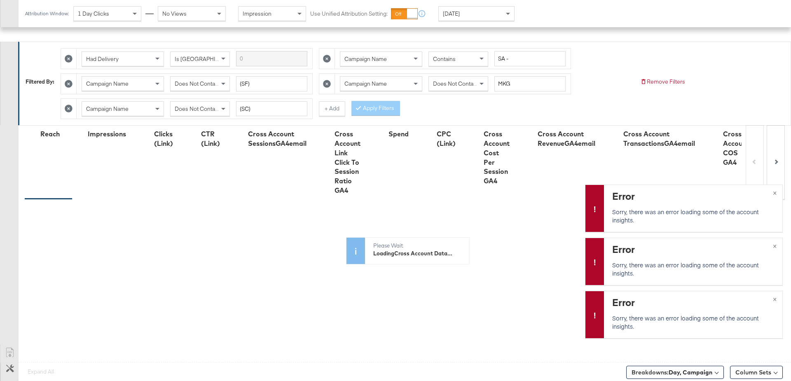
scroll to position [221, 0]
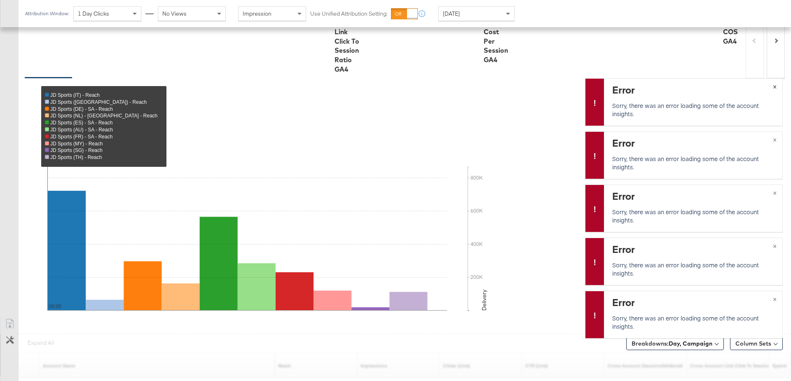
click at [777, 85] on span "×" at bounding box center [775, 85] width 4 height 9
click at [776, 141] on span "×" at bounding box center [775, 138] width 4 height 9
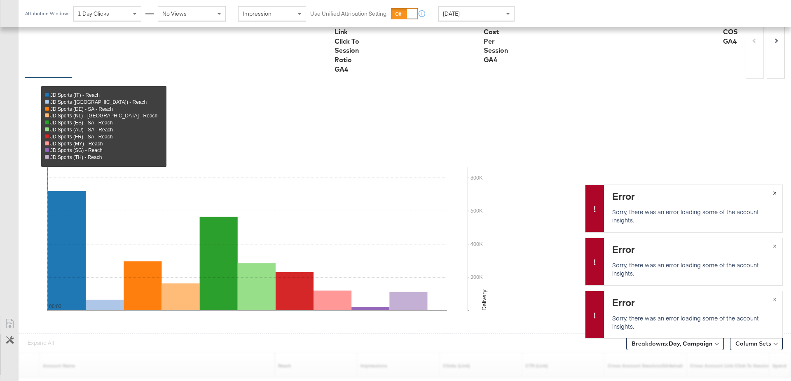
click at [775, 193] on span "×" at bounding box center [775, 192] width 4 height 9
click at [775, 246] on span "×" at bounding box center [775, 245] width 4 height 9
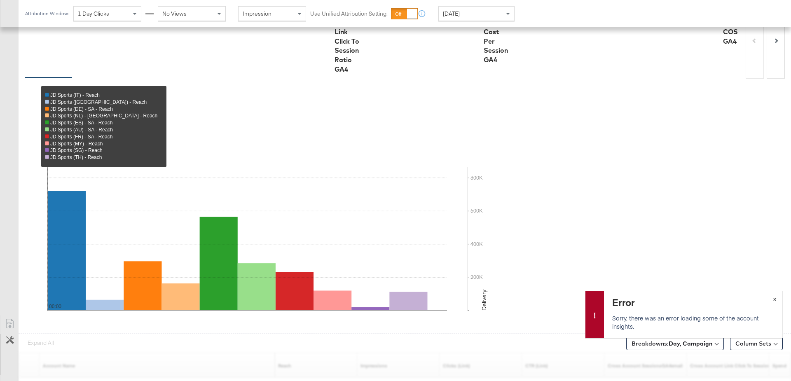
click at [777, 301] on button "×" at bounding box center [775, 298] width 15 height 15
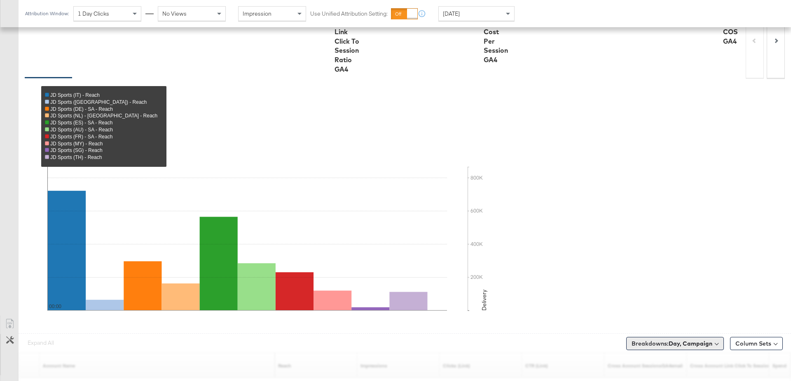
click at [689, 340] on b "Day, Campaign" at bounding box center [691, 343] width 44 height 7
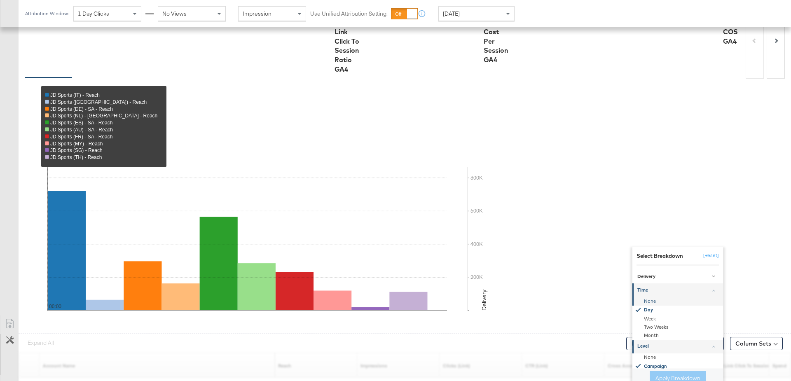
click at [653, 299] on div "None" at bounding box center [678, 302] width 89 height 8
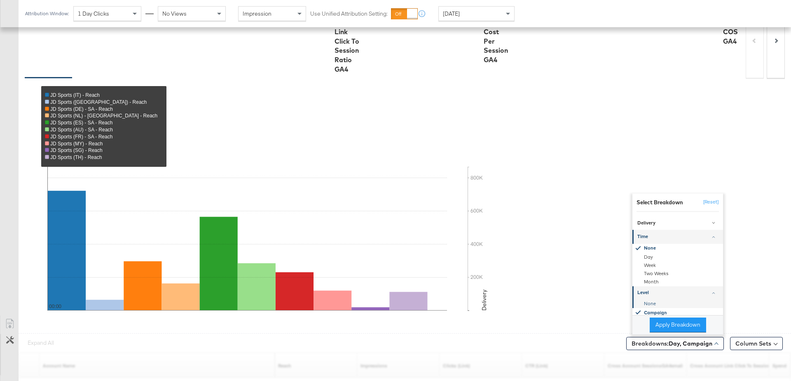
click at [650, 300] on div "None" at bounding box center [678, 304] width 89 height 8
click at [659, 318] on button "Apply Breakdown" at bounding box center [678, 325] width 56 height 15
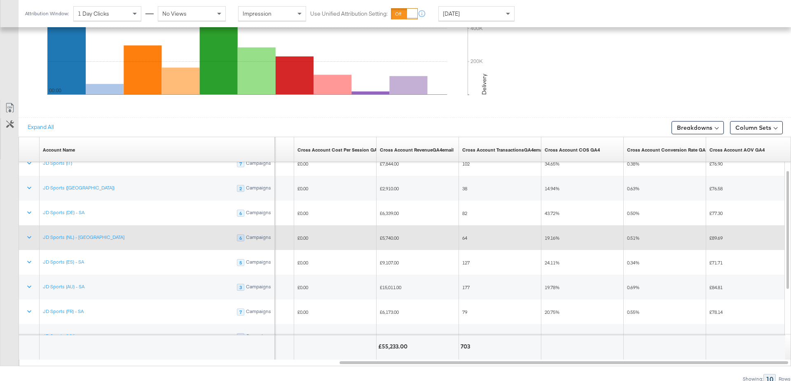
scroll to position [433, 0]
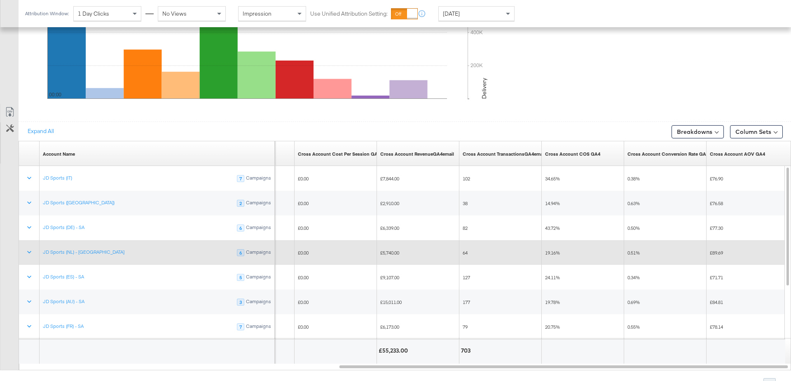
click at [385, 252] on span "£5,740.00" at bounding box center [389, 253] width 19 height 6
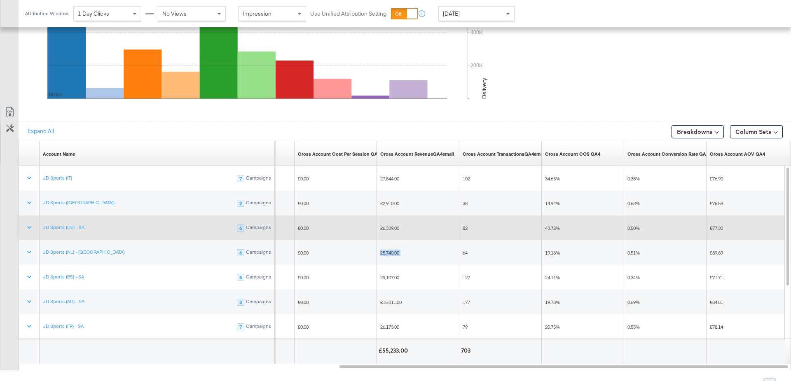
click at [383, 225] on span "£6,339.00" at bounding box center [389, 228] width 19 height 6
